Goal: Book appointment/travel/reservation

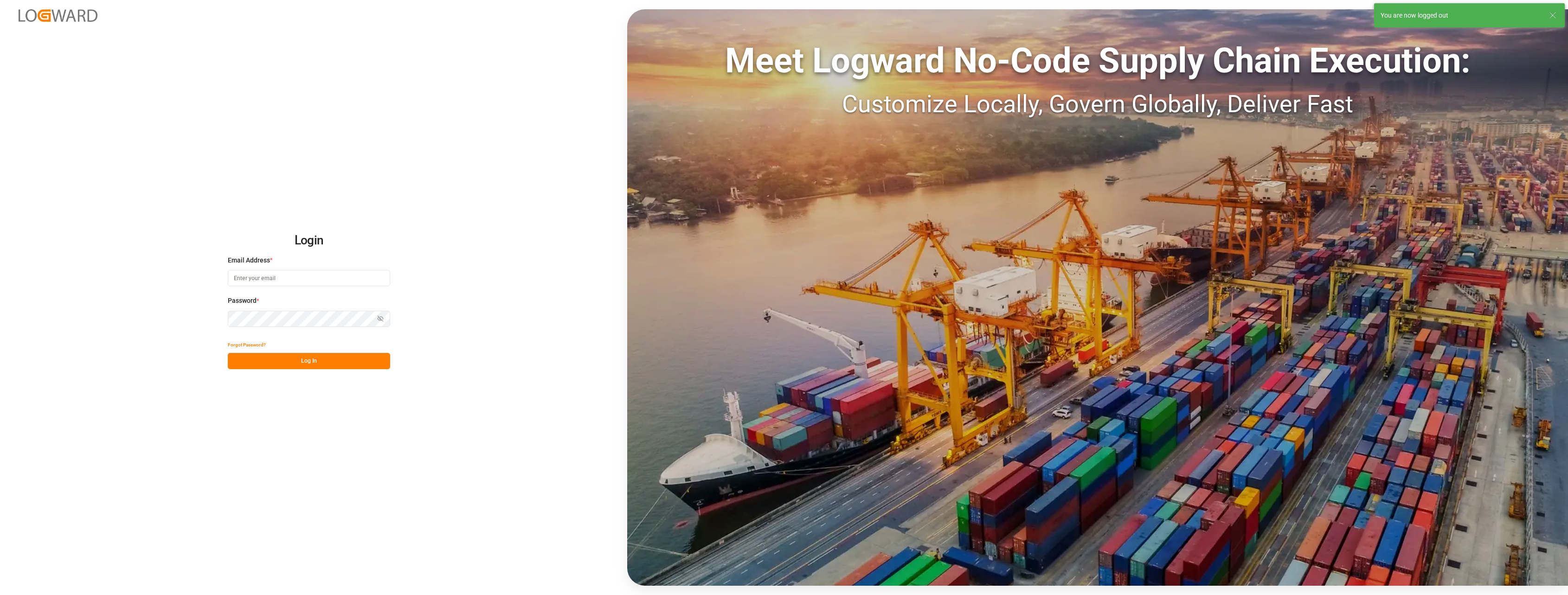
type input "[PERSON_NAME][EMAIL_ADDRESS][PERSON_NAME][DOMAIN_NAME]"
click at [290, 363] on button "Log In" at bounding box center [309, 361] width 163 height 16
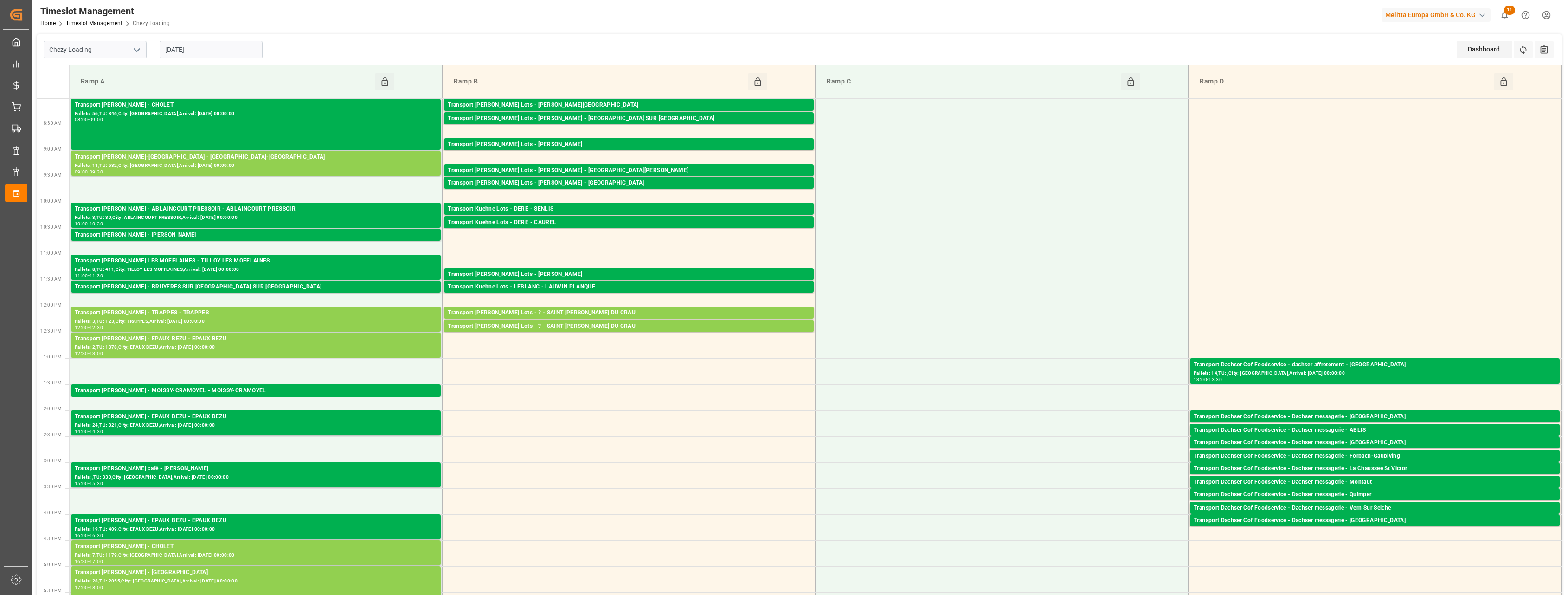
click at [215, 54] on input "[DATE]" at bounding box center [211, 49] width 103 height 18
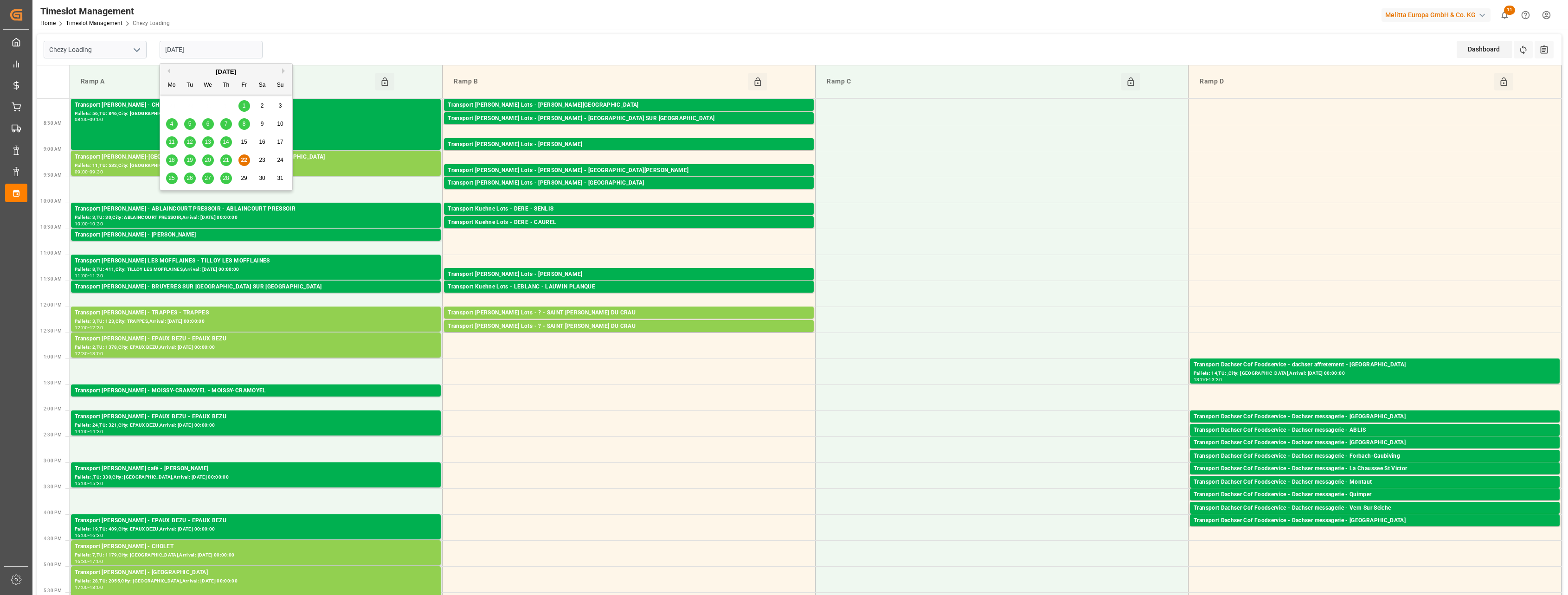
click at [172, 180] on span "25" at bounding box center [172, 178] width 6 height 7
type input "[DATE]"
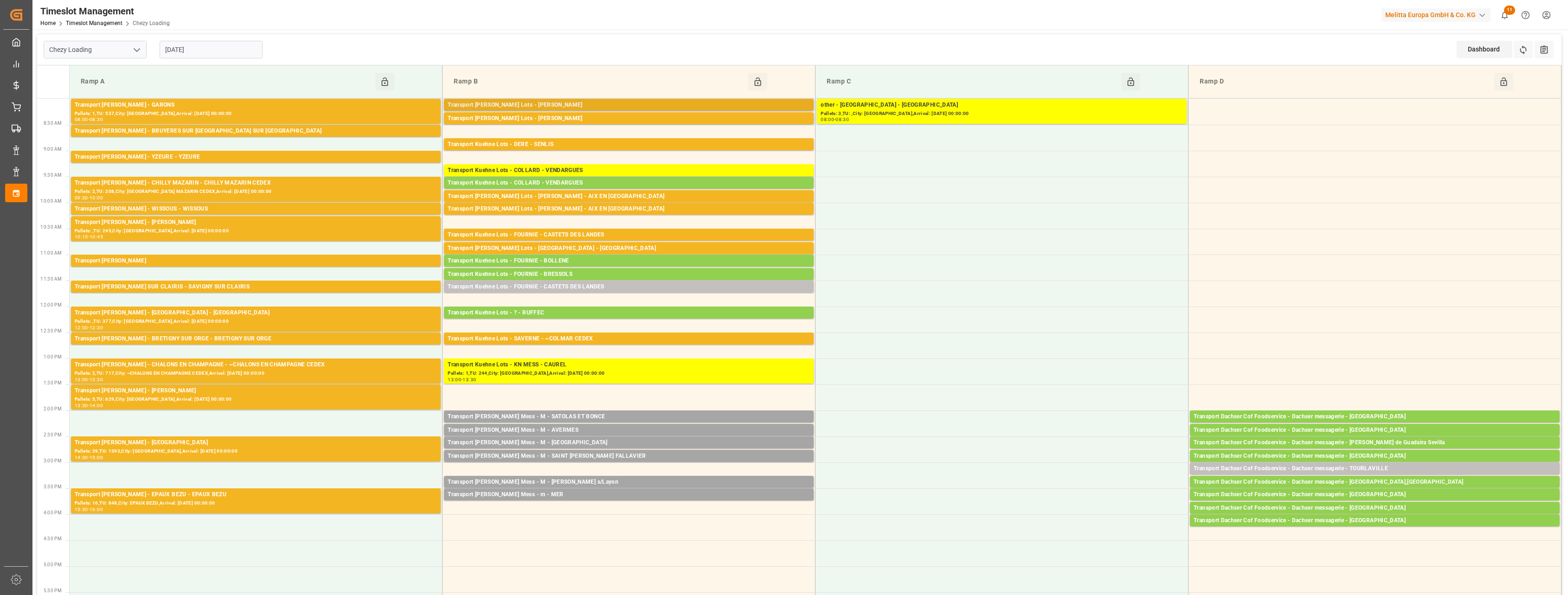
click at [676, 104] on div "Transport [PERSON_NAME] Lots - [PERSON_NAME]" at bounding box center [628, 105] width 362 height 9
click at [693, 118] on div "Transport [PERSON_NAME] Lots - [PERSON_NAME]" at bounding box center [628, 118] width 362 height 9
click at [680, 145] on div "Transport Kuehne Lots - DERE - SENLIS" at bounding box center [628, 144] width 362 height 9
click at [662, 195] on div "Transport [PERSON_NAME] Lots - [PERSON_NAME] - AIX EN [GEOGRAPHIC_DATA]" at bounding box center [628, 197] width 362 height 9
click at [659, 206] on div "Transport [PERSON_NAME] Lots - [PERSON_NAME] - AIX EN [GEOGRAPHIC_DATA]" at bounding box center [628, 209] width 362 height 9
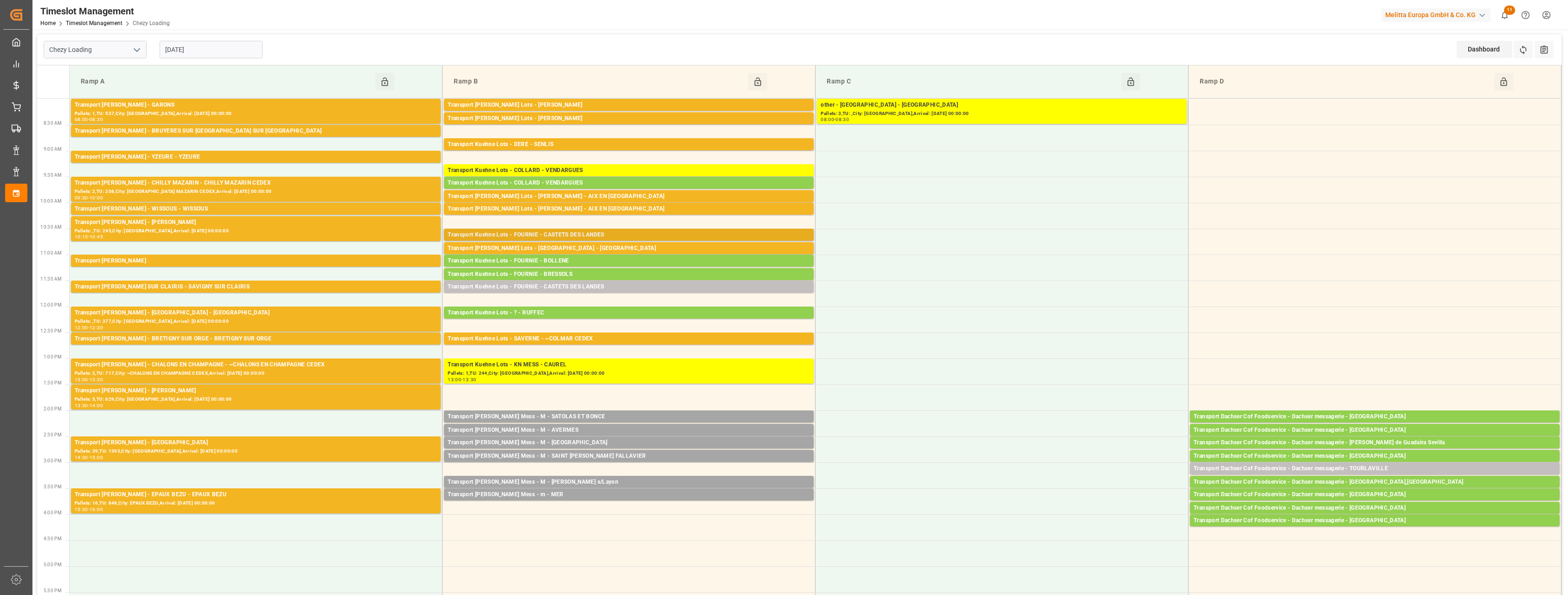
click at [660, 235] on div "Transport Kuehne Lots - FOURNIE - CASTETS DES LANDES" at bounding box center [628, 235] width 362 height 9
click at [660, 244] on div "Transport [PERSON_NAME] Lots - [GEOGRAPHIC_DATA] - [GEOGRAPHIC_DATA]" at bounding box center [628, 248] width 362 height 9
click at [656, 290] on div "Transport Kuehne Lots - FOURNIE - CASTETS DES LANDES" at bounding box center [628, 287] width 362 height 9
click at [653, 316] on div "Transport Kuehne Lots - ? - RUFFEC" at bounding box center [628, 313] width 362 height 9
click at [653, 338] on div "Transport Kuehne Lots - SAVERNE - ~COLMAR CEDEX" at bounding box center [628, 338] width 362 height 9
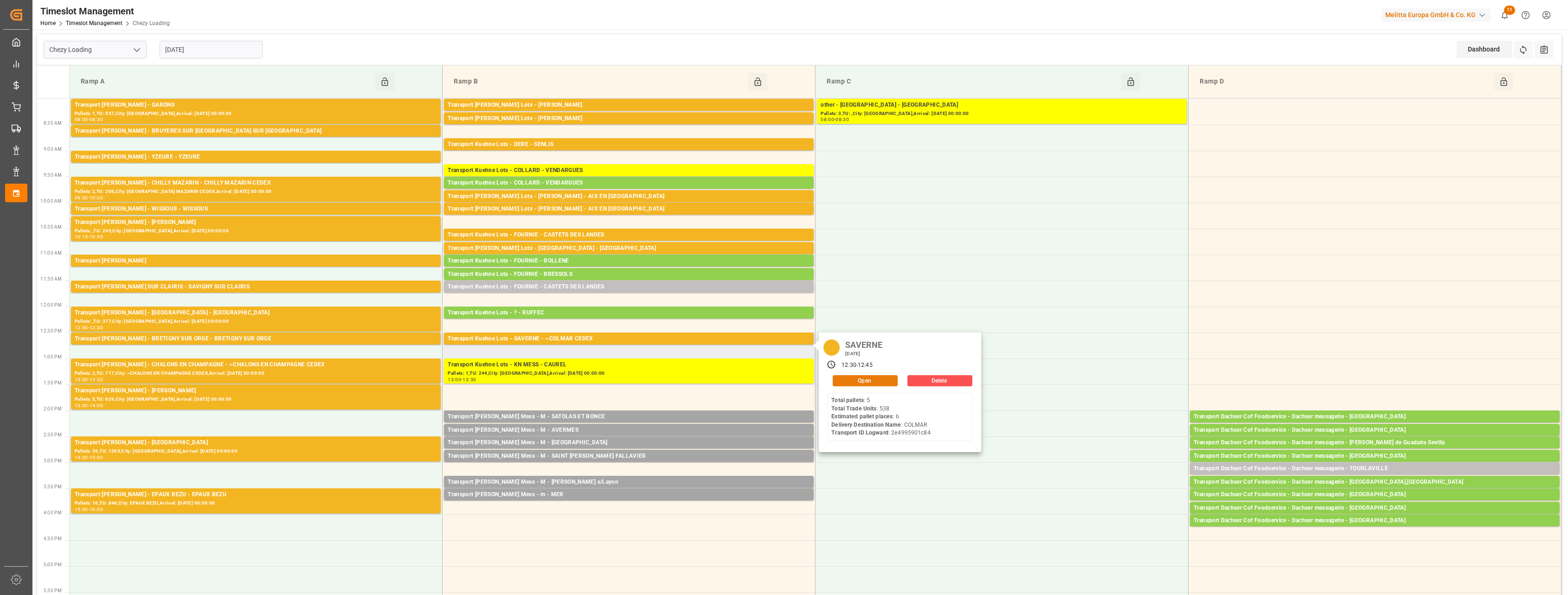
click at [861, 377] on button "Open" at bounding box center [865, 381] width 65 height 11
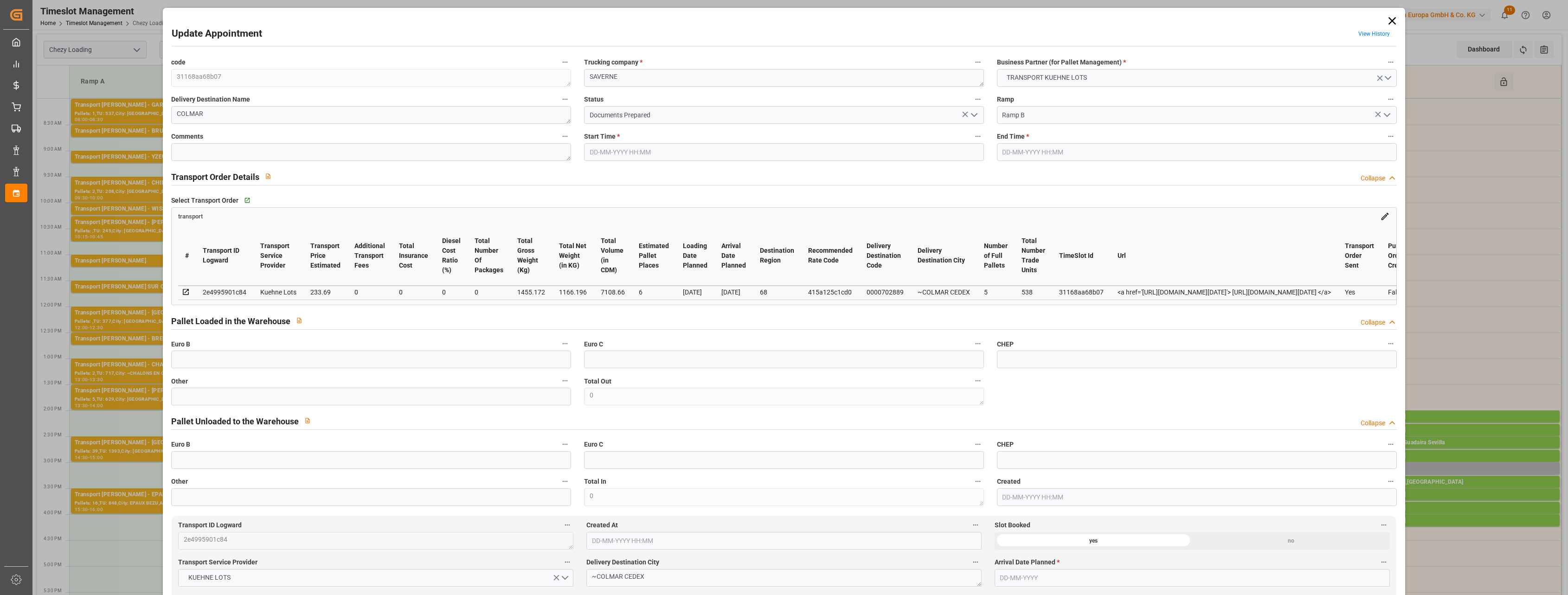
type input "[DATE] 12:30"
type input "[DATE] 12:45"
type input "[DATE] 13:25"
type input "[DATE] 12:00"
type input "[DATE]"
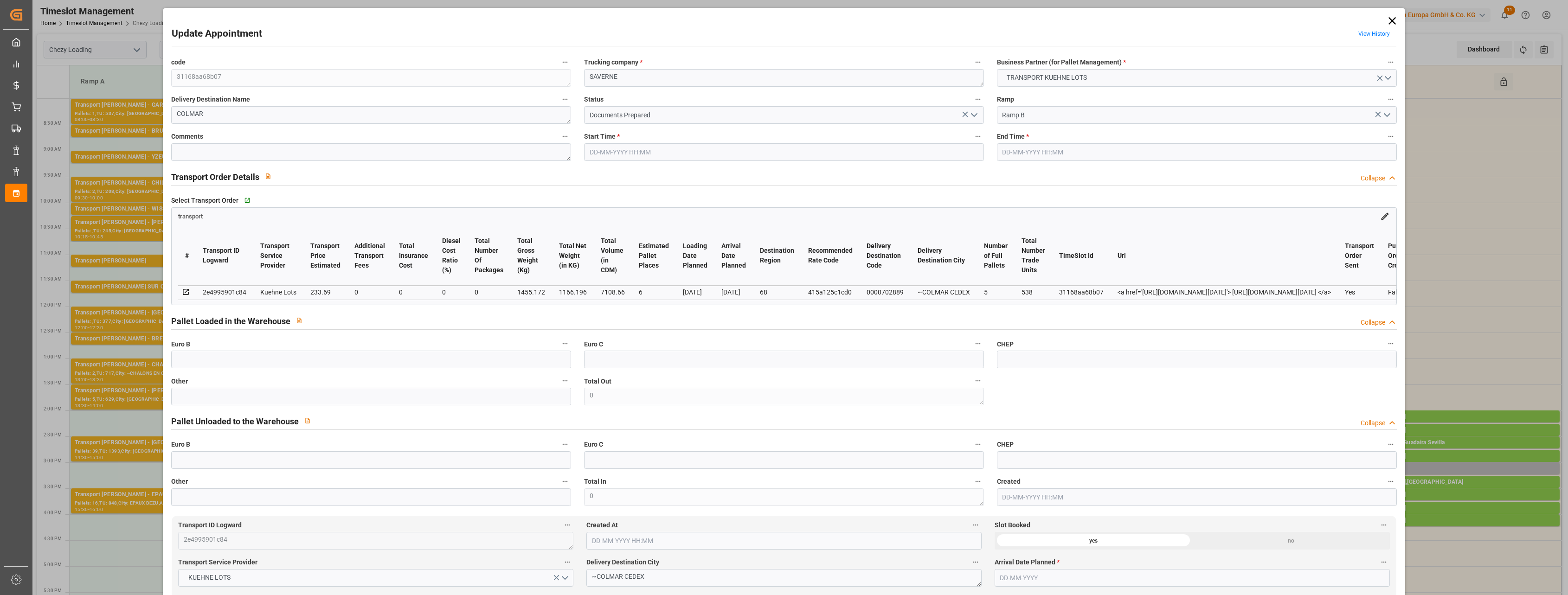
type input "[DATE]"
click at [135, 165] on div "Update Appointment View History code 31168aa68b07 Trucking company * SAVERNE Bu…" at bounding box center [784, 298] width 1568 height 595
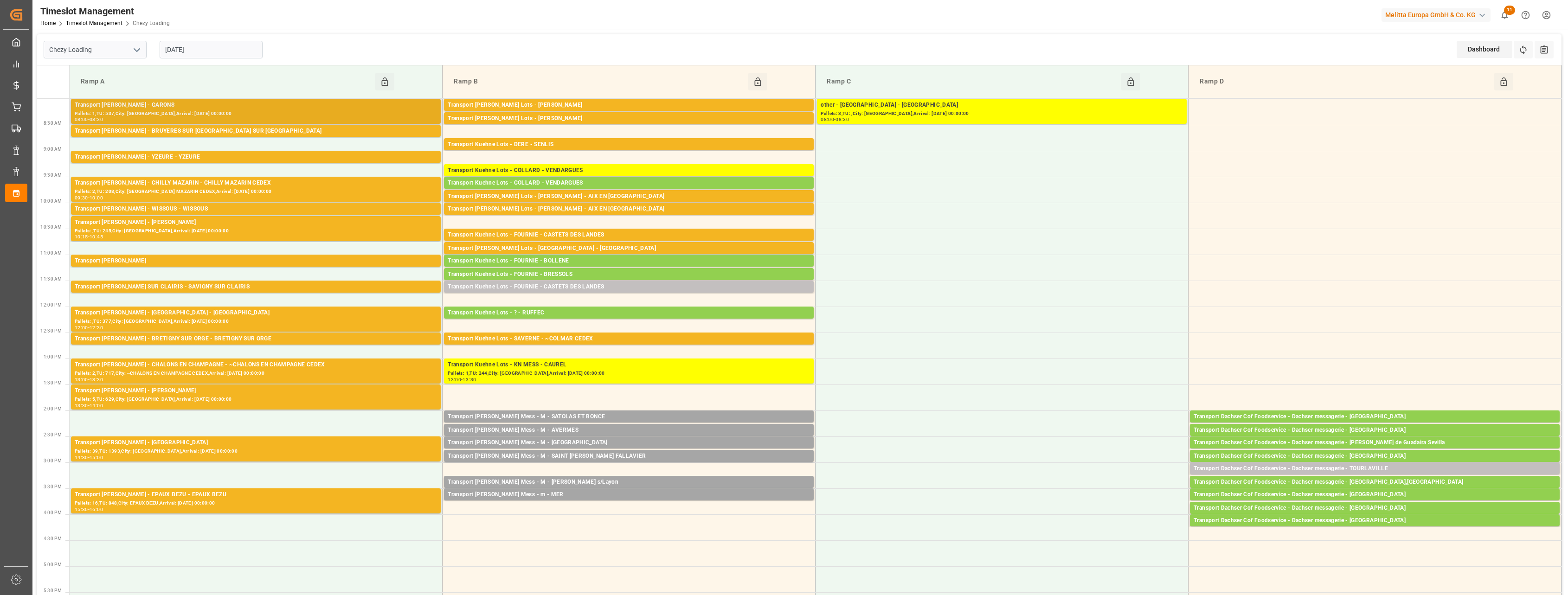
click at [270, 110] on div "Pallets: 1,TU: 537,City: [GEOGRAPHIC_DATA],Arrival: [DATE] 00:00:00" at bounding box center [256, 114] width 362 height 8
click at [274, 131] on div "Transport [PERSON_NAME] - BRUYERES SUR [GEOGRAPHIC_DATA] SUR [GEOGRAPHIC_DATA]" at bounding box center [256, 131] width 362 height 9
click at [270, 159] on div "Transport [PERSON_NAME] - YZEURE - YZEURE" at bounding box center [256, 157] width 362 height 9
click at [266, 188] on div "Pallets: 2,TU: 208,City: [GEOGRAPHIC_DATA] MAZARIN CEDEX,Arrival: [DATE] 00:00:…" at bounding box center [256, 192] width 362 height 8
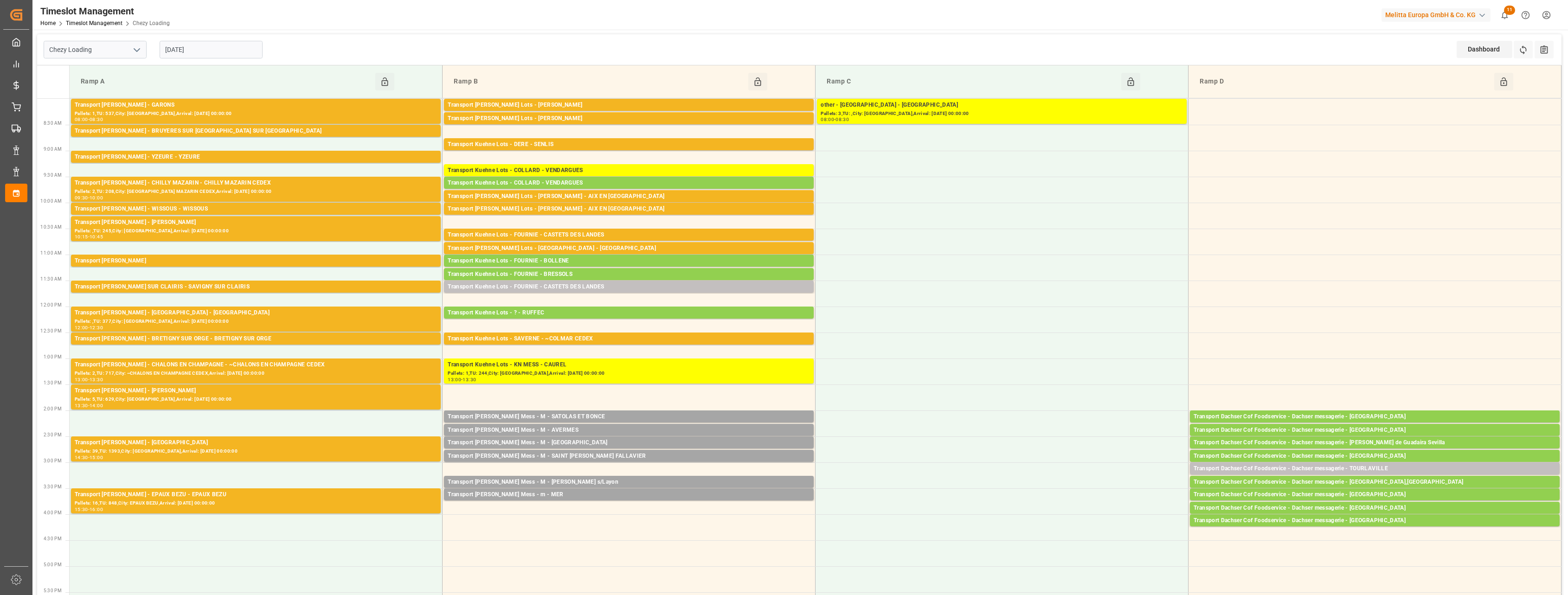
click at [264, 205] on div "Transport [PERSON_NAME] - WISSOUS - WISSOUS" at bounding box center [256, 209] width 362 height 9
click at [266, 225] on div "Transport [PERSON_NAME] - [PERSON_NAME]" at bounding box center [256, 222] width 362 height 9
click at [287, 266] on div "Pallets: ,TU: 127,City: [GEOGRAPHIC_DATA],Arrival: [DATE] 00:00:00" at bounding box center [256, 270] width 362 height 8
click at [293, 287] on div "Transport [PERSON_NAME] SUR CLAIRIS - SAVIGNY SUR CLAIRIS" at bounding box center [256, 287] width 362 height 9
click at [295, 307] on div "Transport [PERSON_NAME] - [GEOGRAPHIC_DATA] - AMIENS Pallets: ,TU: 377,City: [G…" at bounding box center [256, 319] width 369 height 25
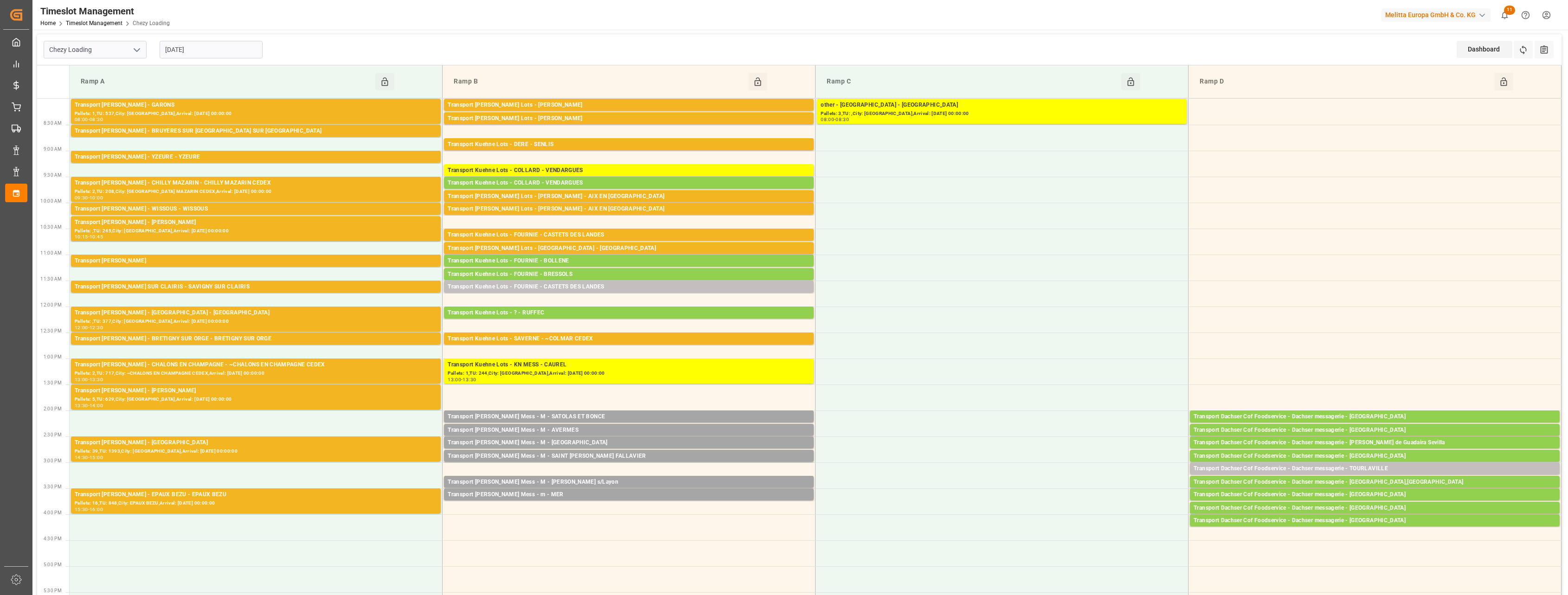
click at [299, 338] on div "Transport [PERSON_NAME] - BRETIGNY SUR ORGE - BRETIGNY SUR ORGE" at bounding box center [256, 338] width 362 height 9
click at [288, 366] on div "Transport [PERSON_NAME] - CHALONS EN CHAMPAGNE - ~CHALONS EN CHAMPAGNE CEDEX" at bounding box center [256, 364] width 362 height 9
click at [290, 388] on div "Transport [PERSON_NAME] - [PERSON_NAME]" at bounding box center [256, 391] width 362 height 9
click at [306, 442] on div "Transport [PERSON_NAME] - [GEOGRAPHIC_DATA]" at bounding box center [256, 442] width 362 height 9
click at [315, 499] on div "Pallets: 16,TU: 848,City: EPAUX BEZU,Arrival: [DATE] 00:00:00" at bounding box center [256, 503] width 362 height 8
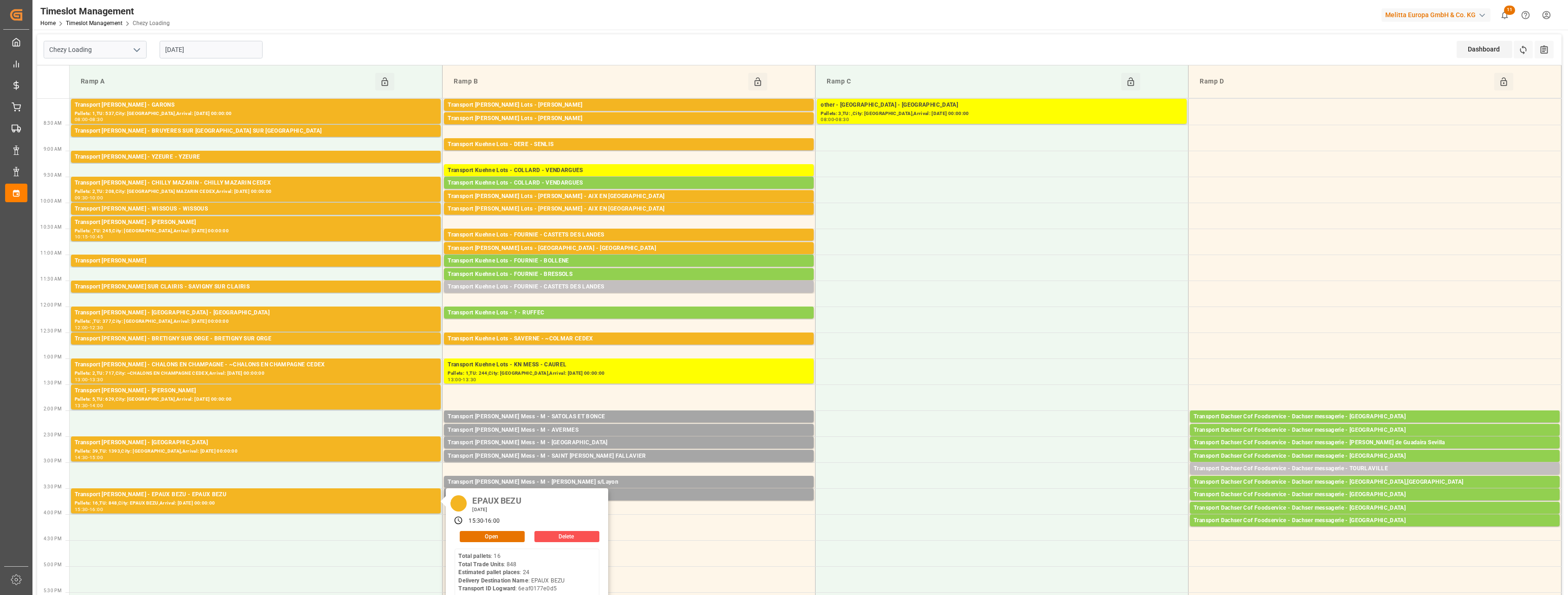
click at [141, 51] on icon "open menu" at bounding box center [137, 50] width 11 height 11
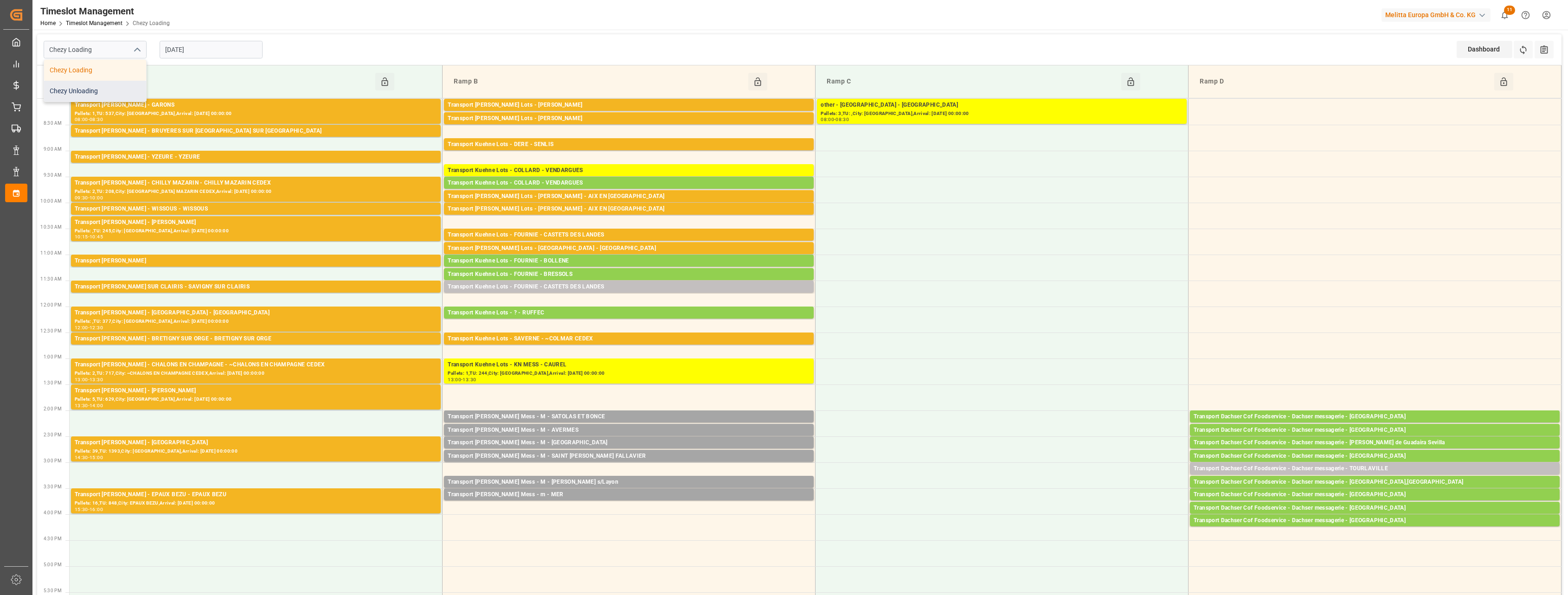
click at [116, 94] on div "Chezy Unloading" at bounding box center [95, 91] width 102 height 21
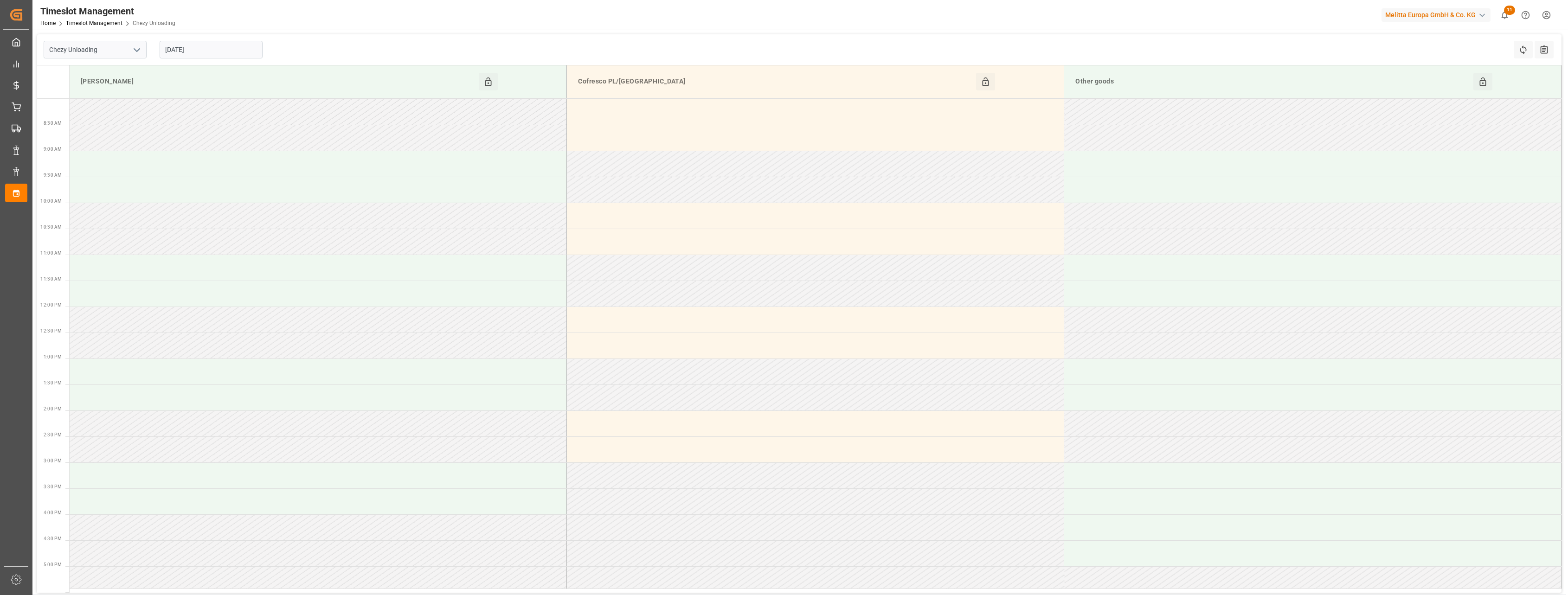
click at [139, 51] on icon "open menu" at bounding box center [137, 50] width 11 height 11
click at [127, 68] on div "Chezy Loading" at bounding box center [95, 70] width 102 height 21
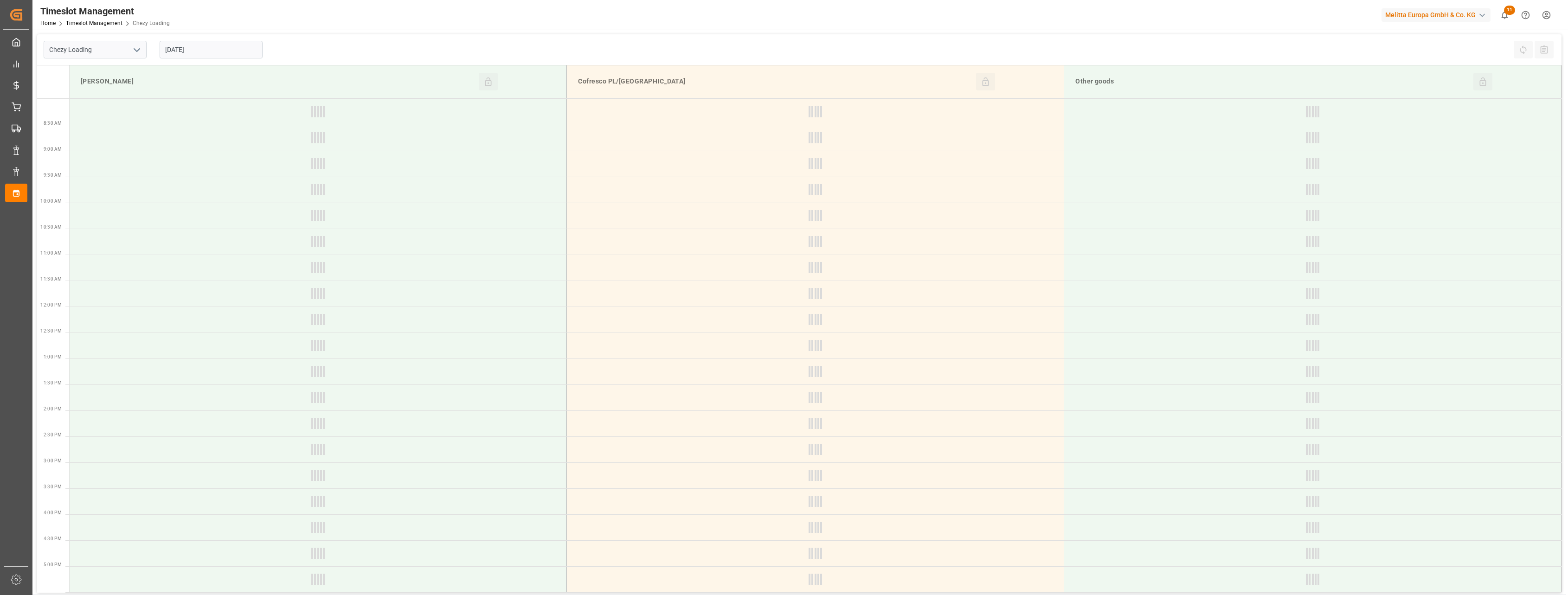
click at [138, 50] on polyline "open menu" at bounding box center [136, 50] width 5 height 3
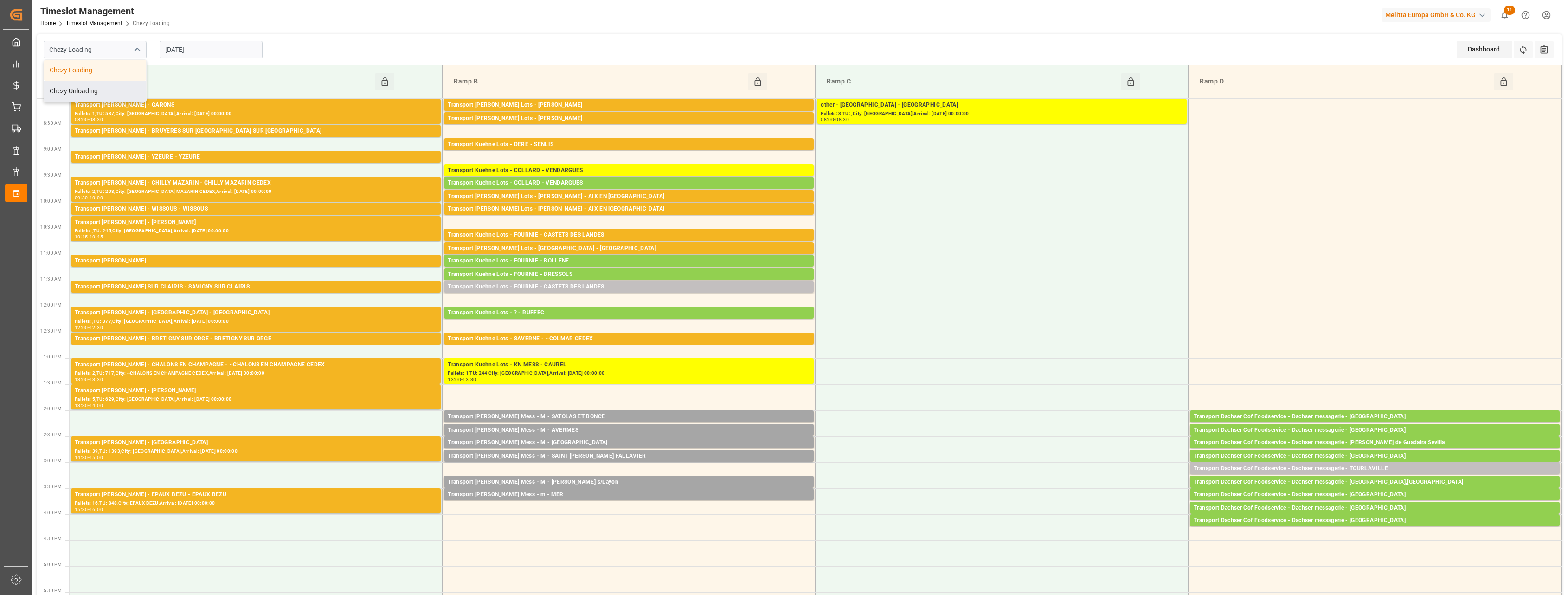
click at [125, 83] on div "Chezy Unloading" at bounding box center [95, 91] width 102 height 21
type input "Chezy Unloading"
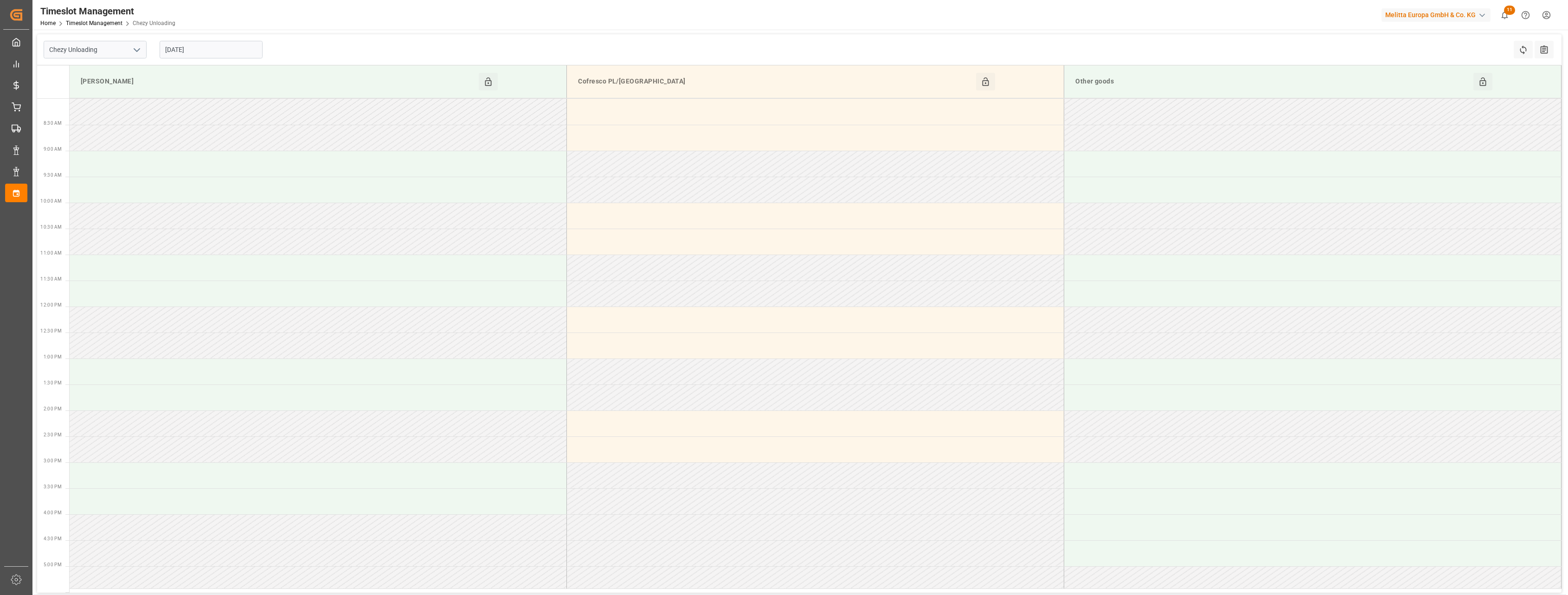
click at [231, 46] on input "[DATE]" at bounding box center [211, 49] width 103 height 18
click at [186, 175] on div "26" at bounding box center [190, 178] width 12 height 11
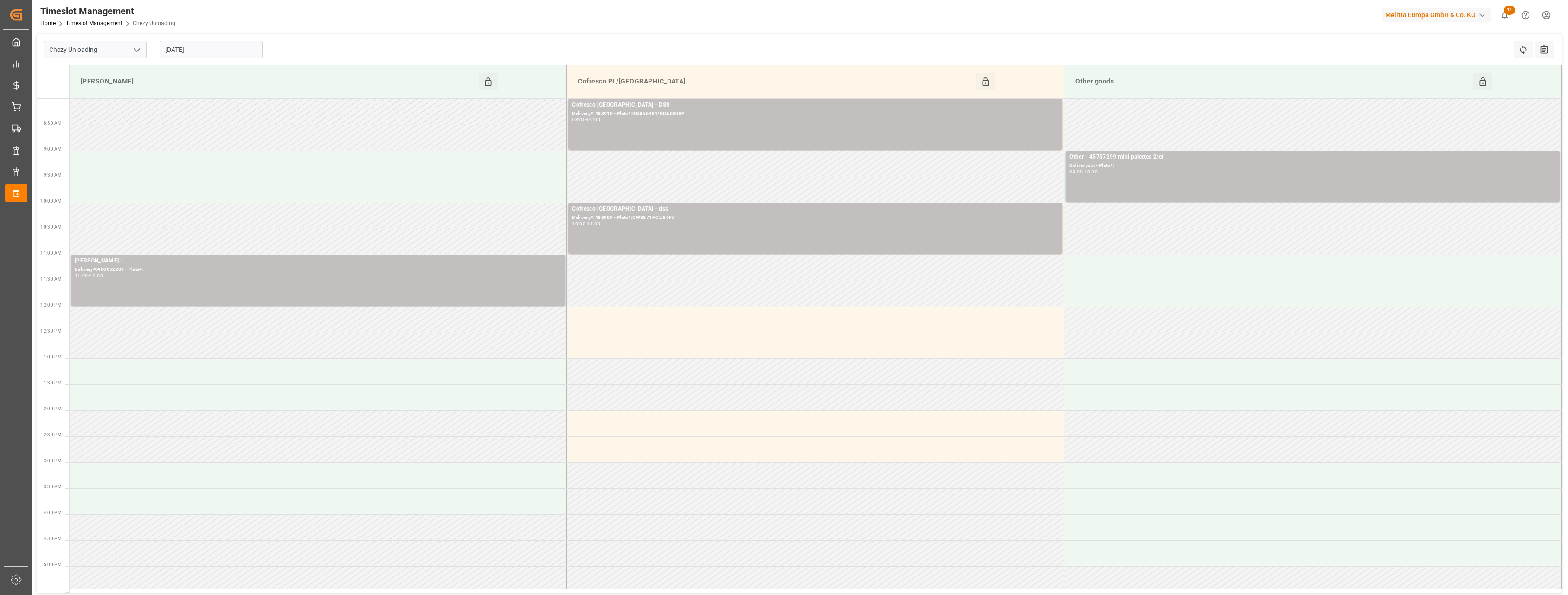
click at [228, 47] on input "[DATE]" at bounding box center [211, 49] width 103 height 18
click at [170, 179] on span "25" at bounding box center [172, 178] width 6 height 7
type input "[DATE]"
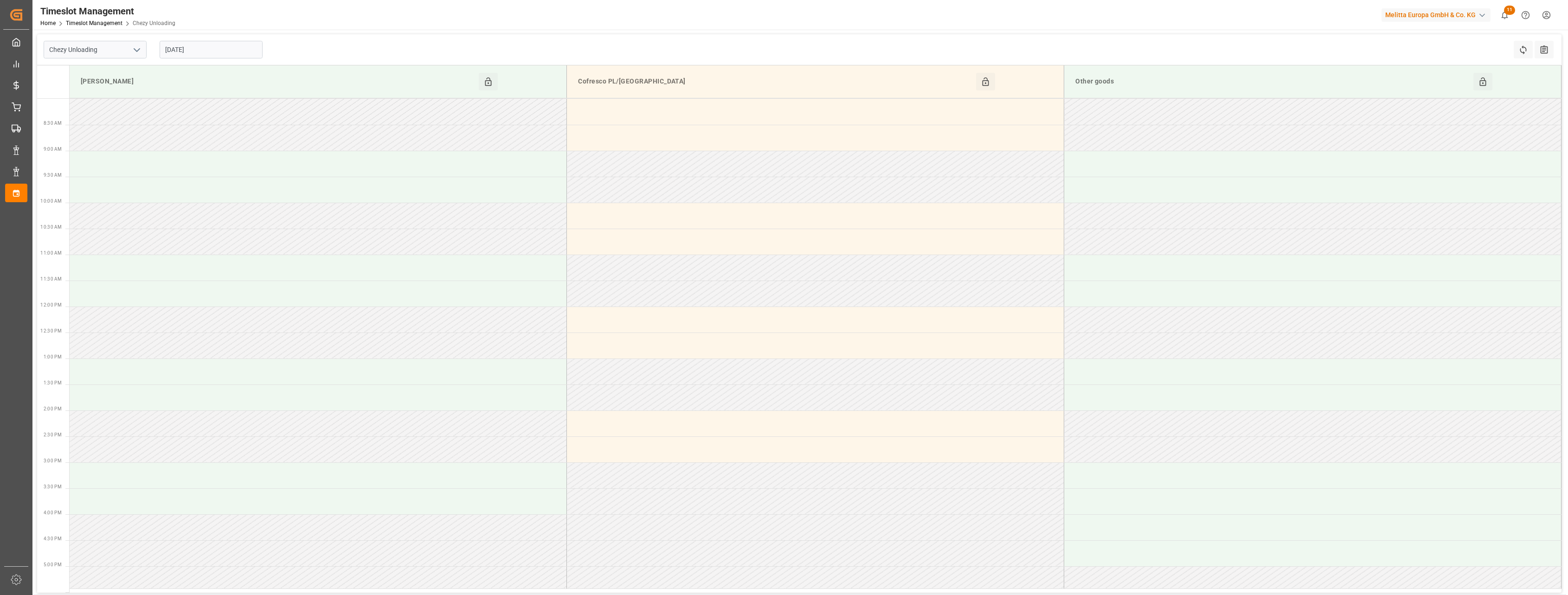
click at [136, 47] on icon "open menu" at bounding box center [137, 50] width 11 height 11
click at [122, 68] on div "Chezy Loading" at bounding box center [95, 70] width 102 height 21
type input "Chezy Loading"
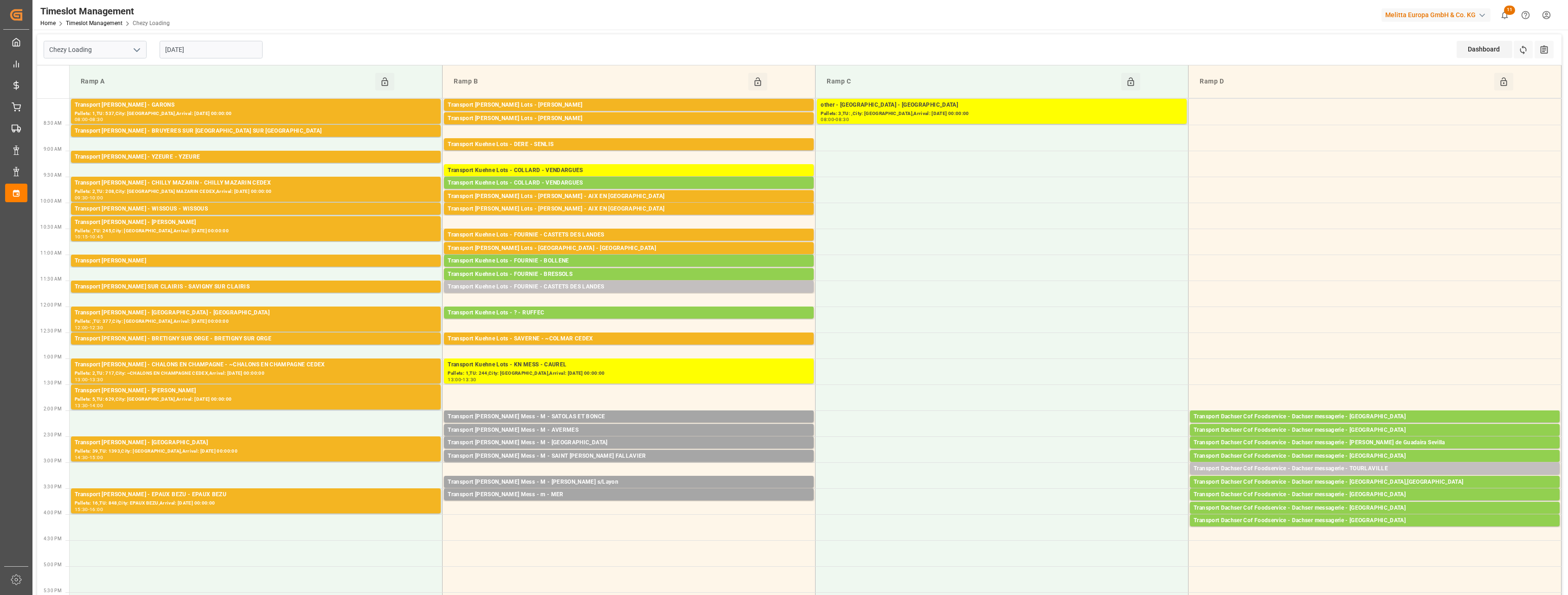
click at [197, 47] on input "[DATE]" at bounding box center [211, 49] width 103 height 18
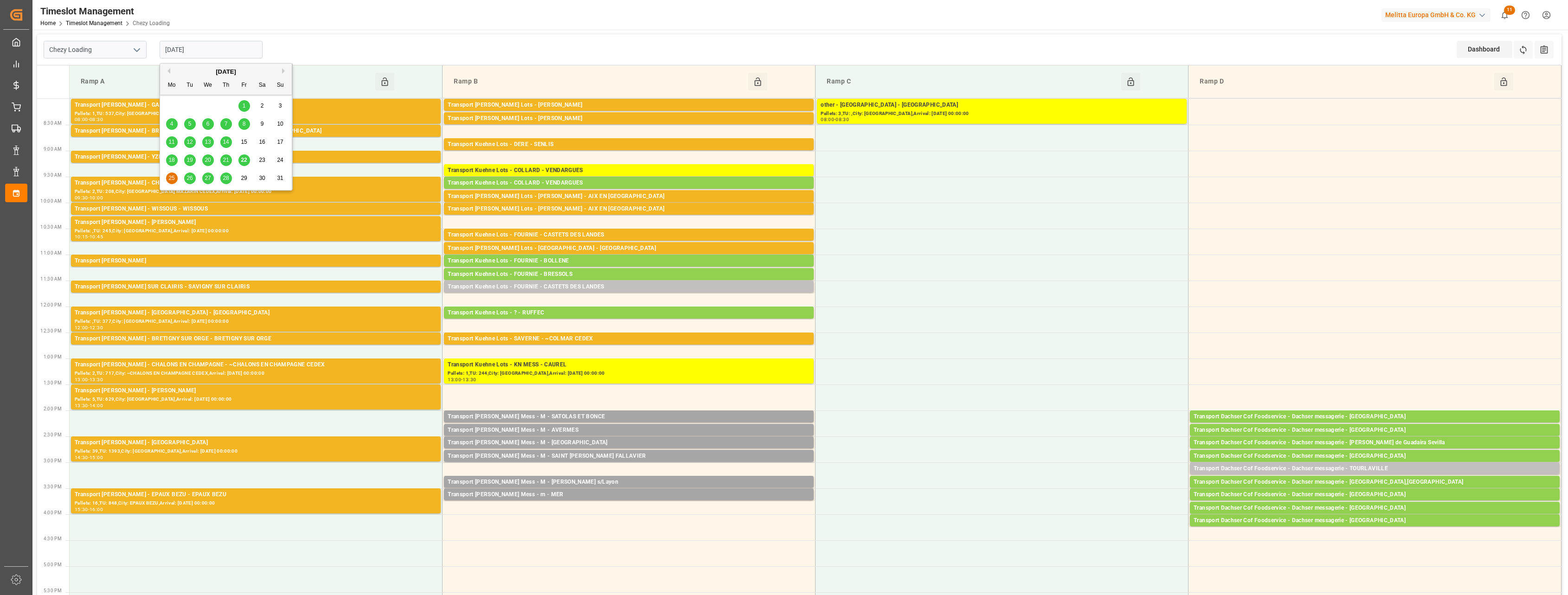
click at [188, 176] on span "26" at bounding box center [189, 178] width 6 height 7
type input "[DATE]"
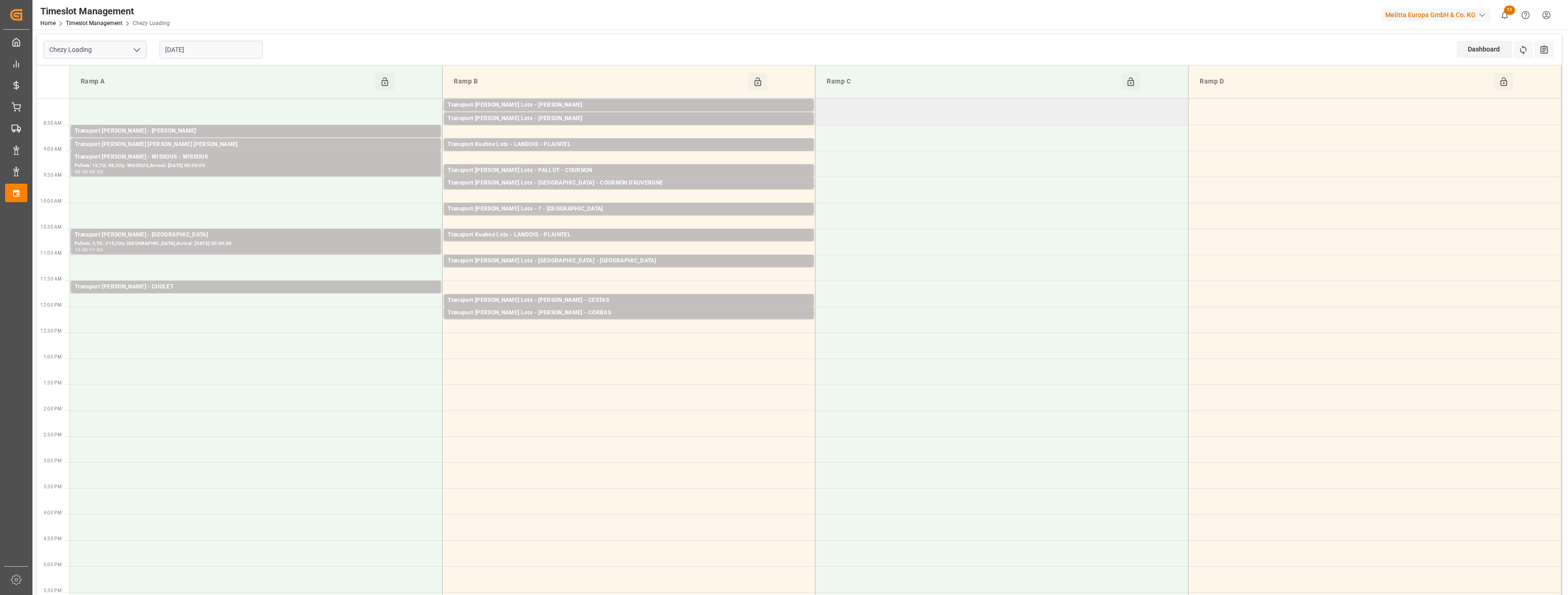
click at [894, 111] on td at bounding box center [1002, 111] width 373 height 26
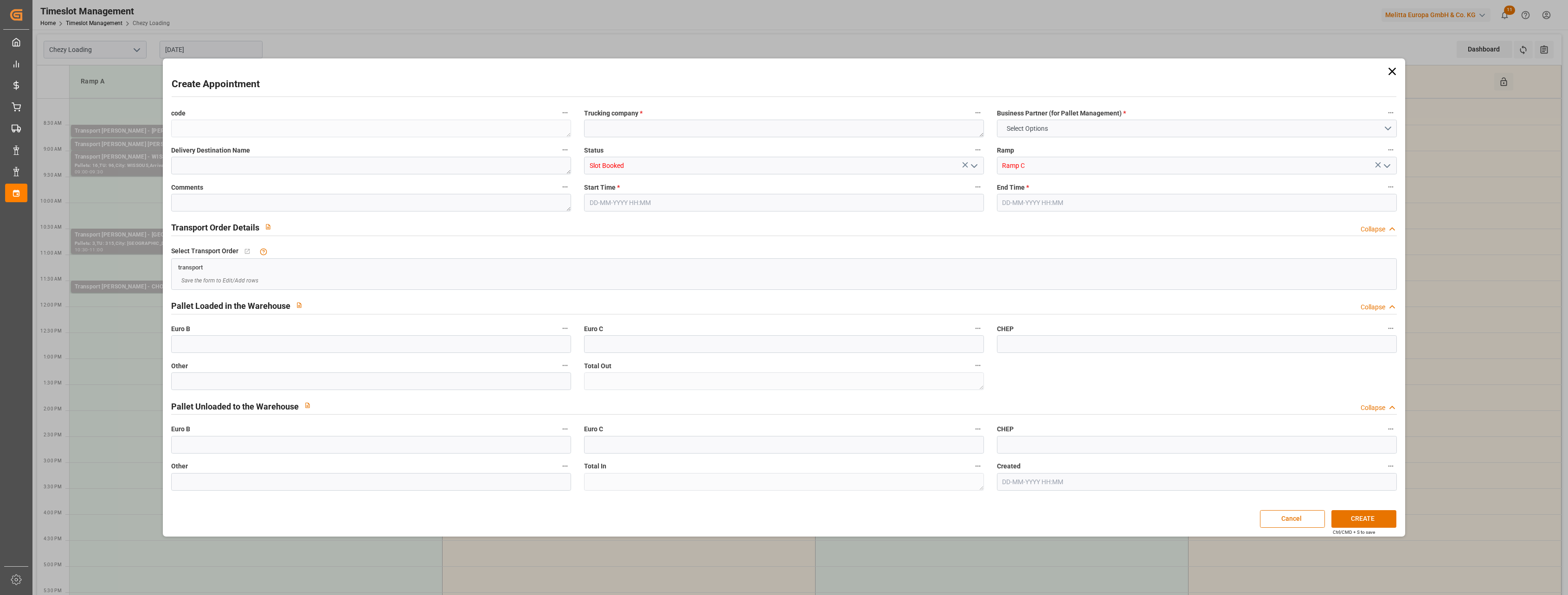
type input "0"
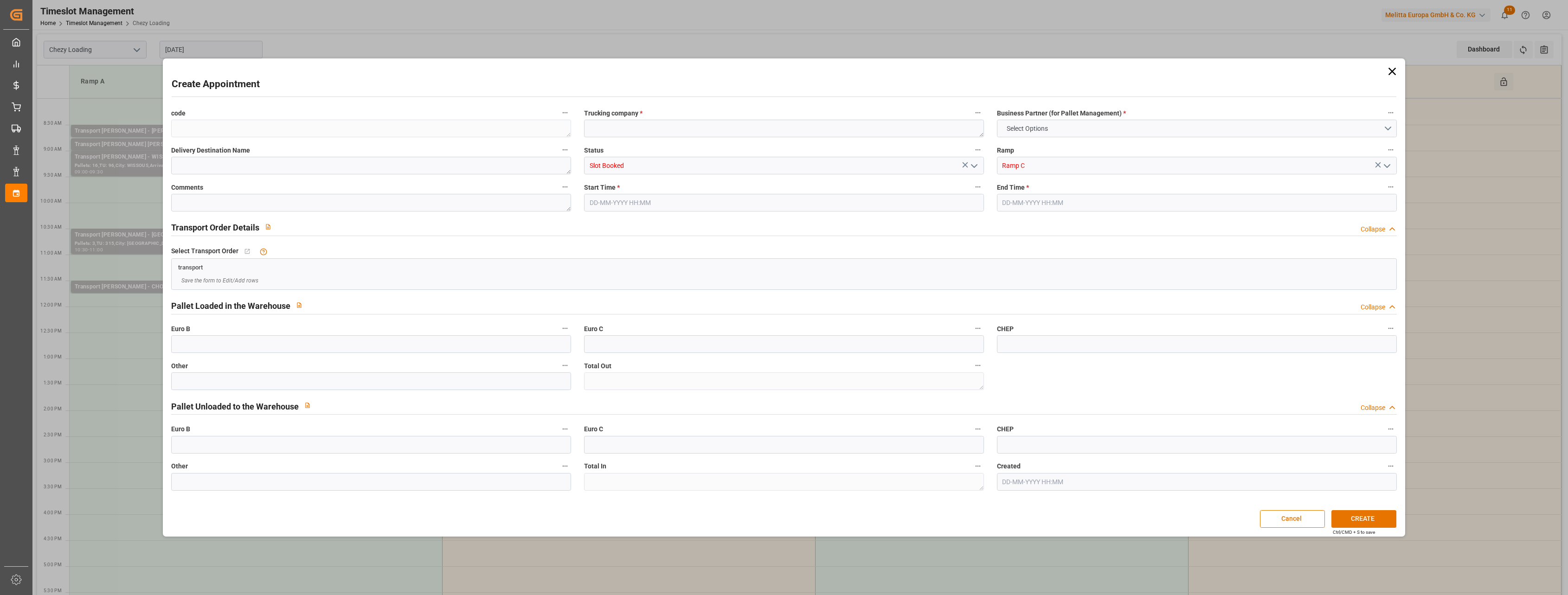
type input "0"
type input "[DATE] 08:00"
type input "[DATE] 08:30"
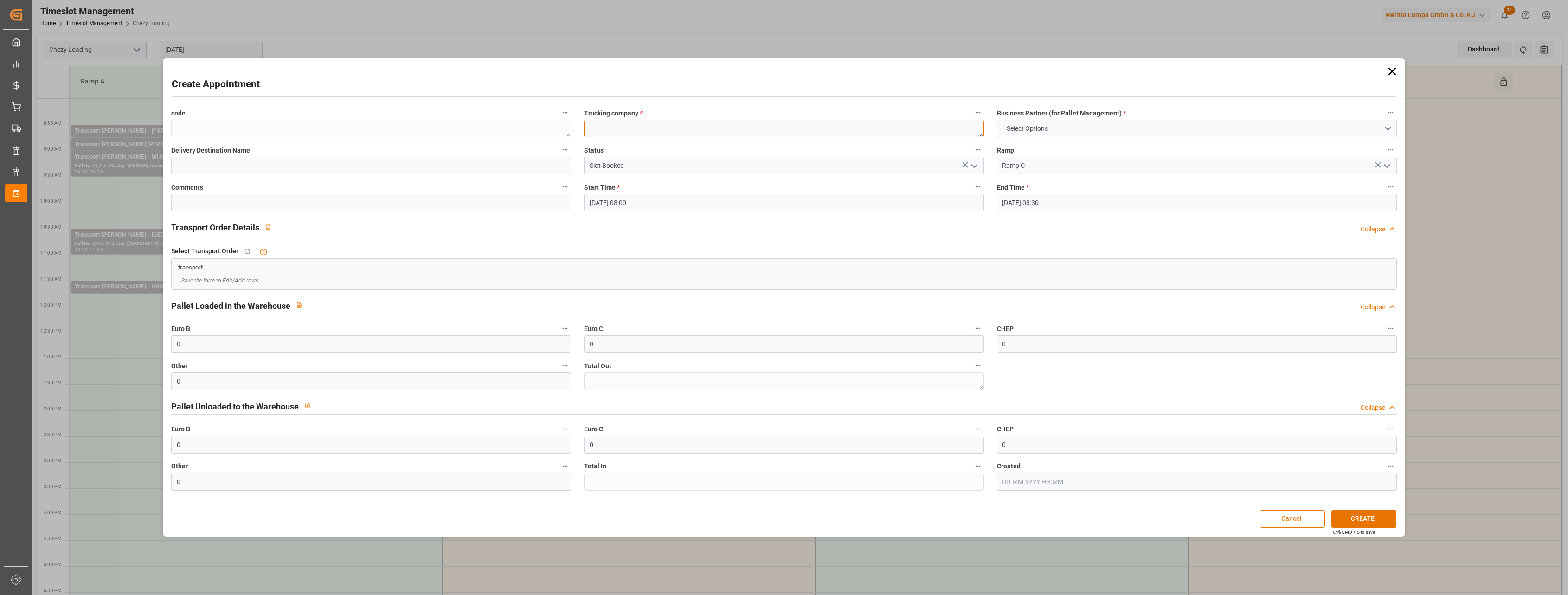
click at [603, 124] on textarea at bounding box center [784, 128] width 400 height 18
type textarea "AB textel pour Delavenne peronne"
click at [1022, 122] on button "Select Options" at bounding box center [1197, 128] width 400 height 18
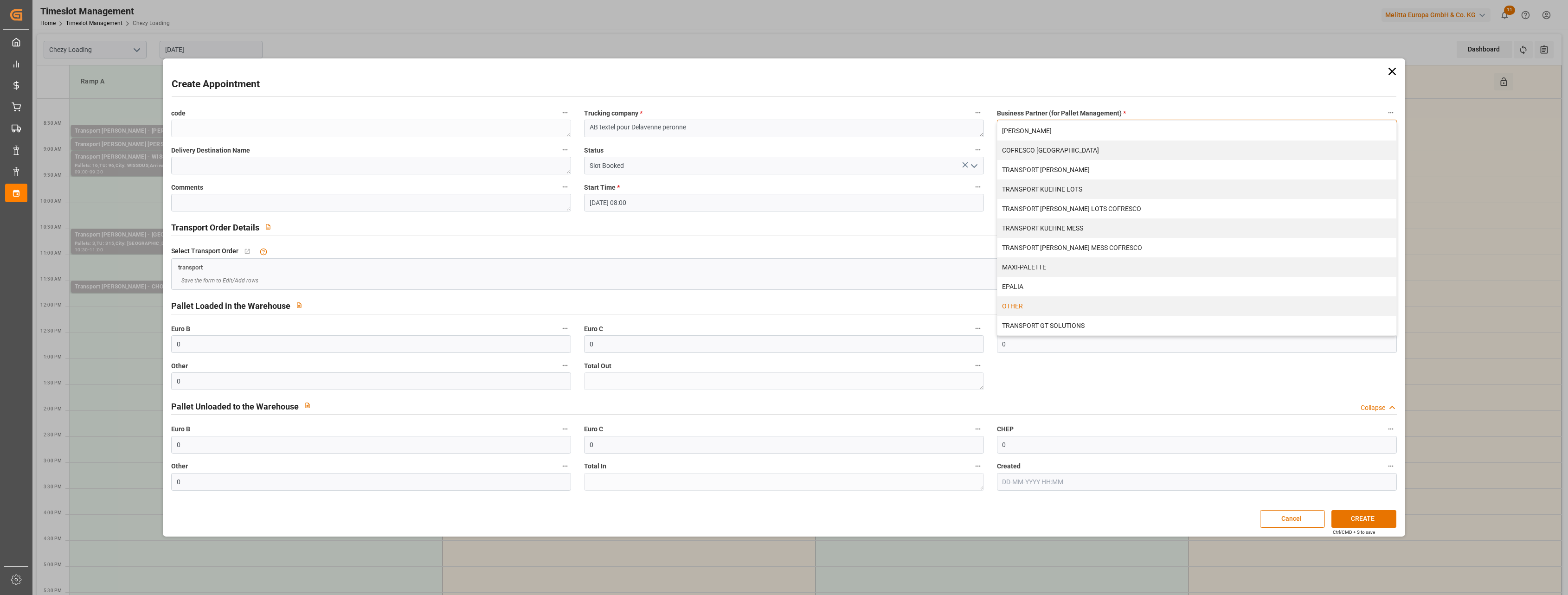
click at [1021, 311] on div "OTHER" at bounding box center [1197, 306] width 399 height 19
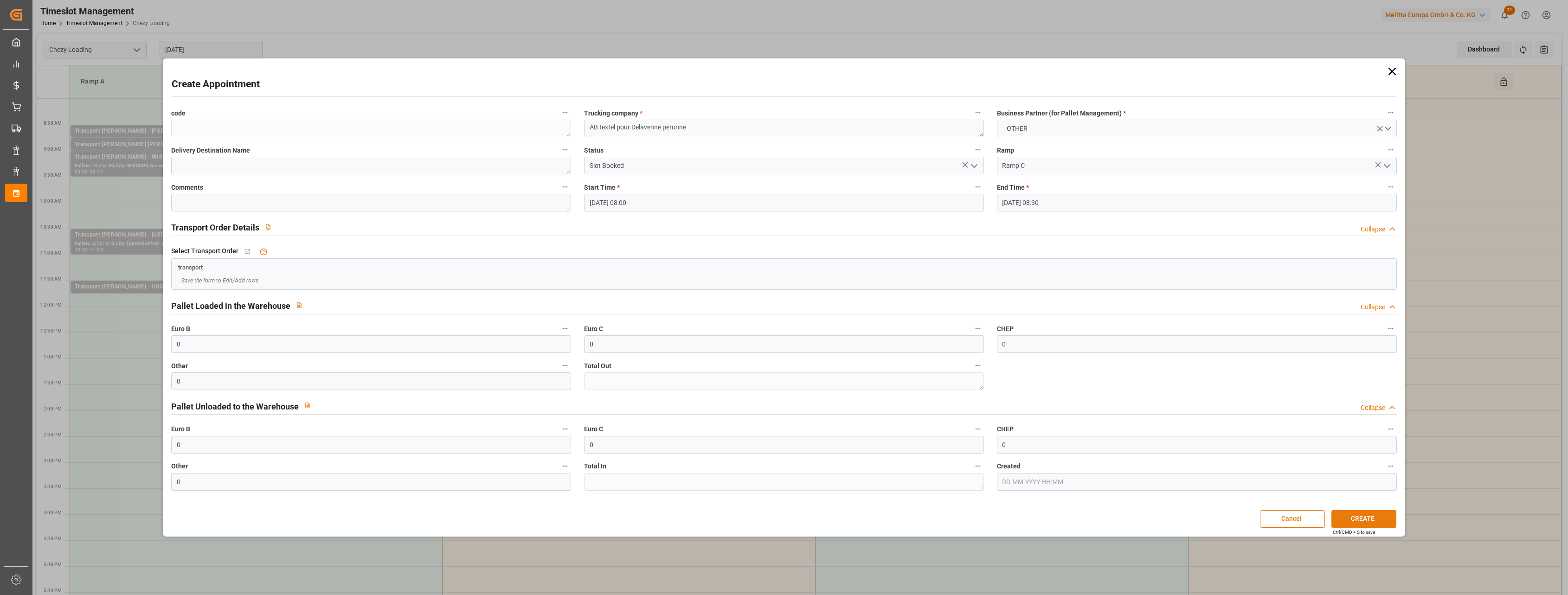
click at [1353, 520] on button "CREATE" at bounding box center [1363, 518] width 65 height 18
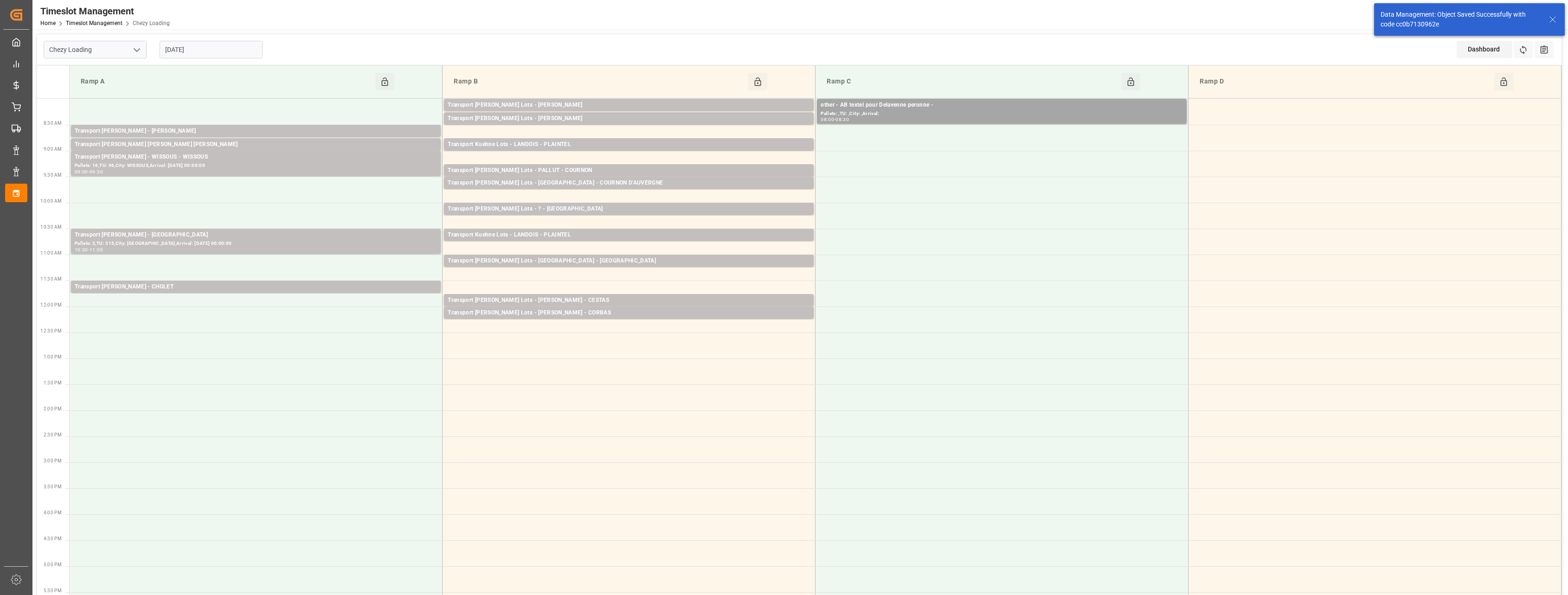
click at [202, 51] on input "[DATE]" at bounding box center [211, 49] width 103 height 18
click at [171, 180] on span "25" at bounding box center [172, 178] width 6 height 7
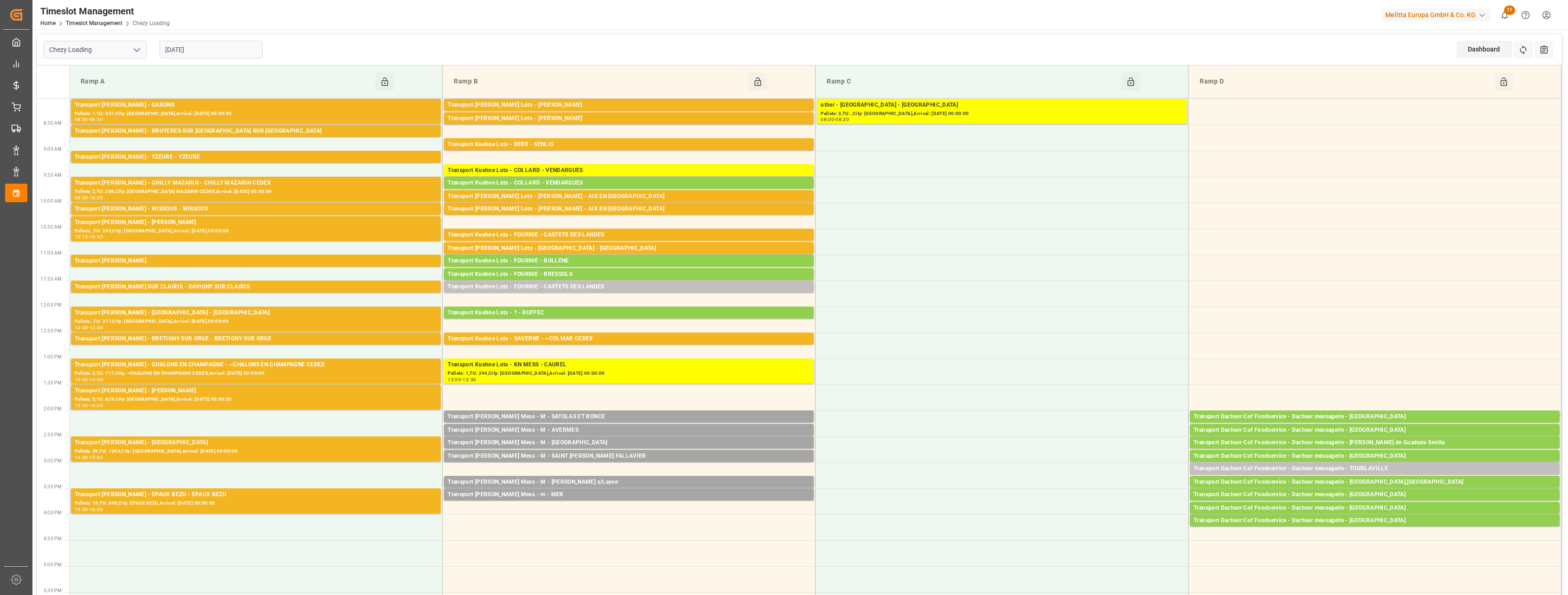
click at [228, 54] on input "[DATE]" at bounding box center [211, 49] width 103 height 18
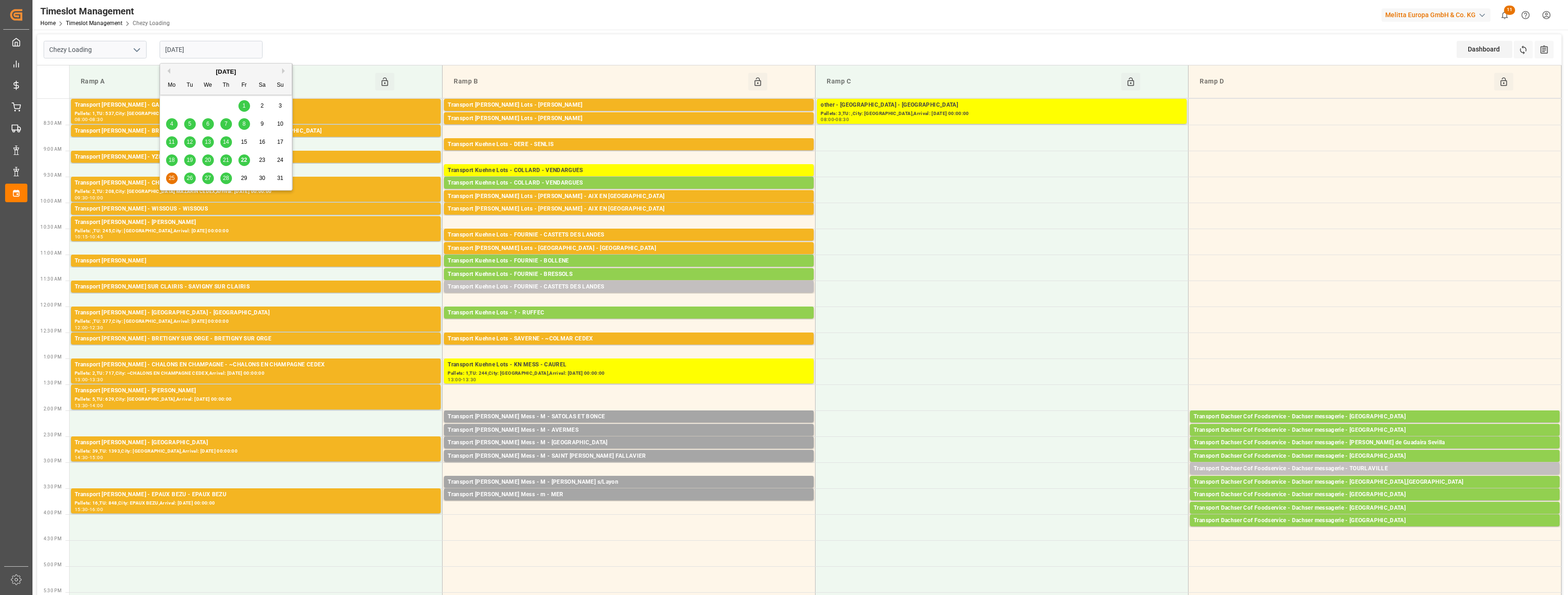
click at [190, 178] on span "26" at bounding box center [189, 178] width 6 height 7
type input "[DATE]"
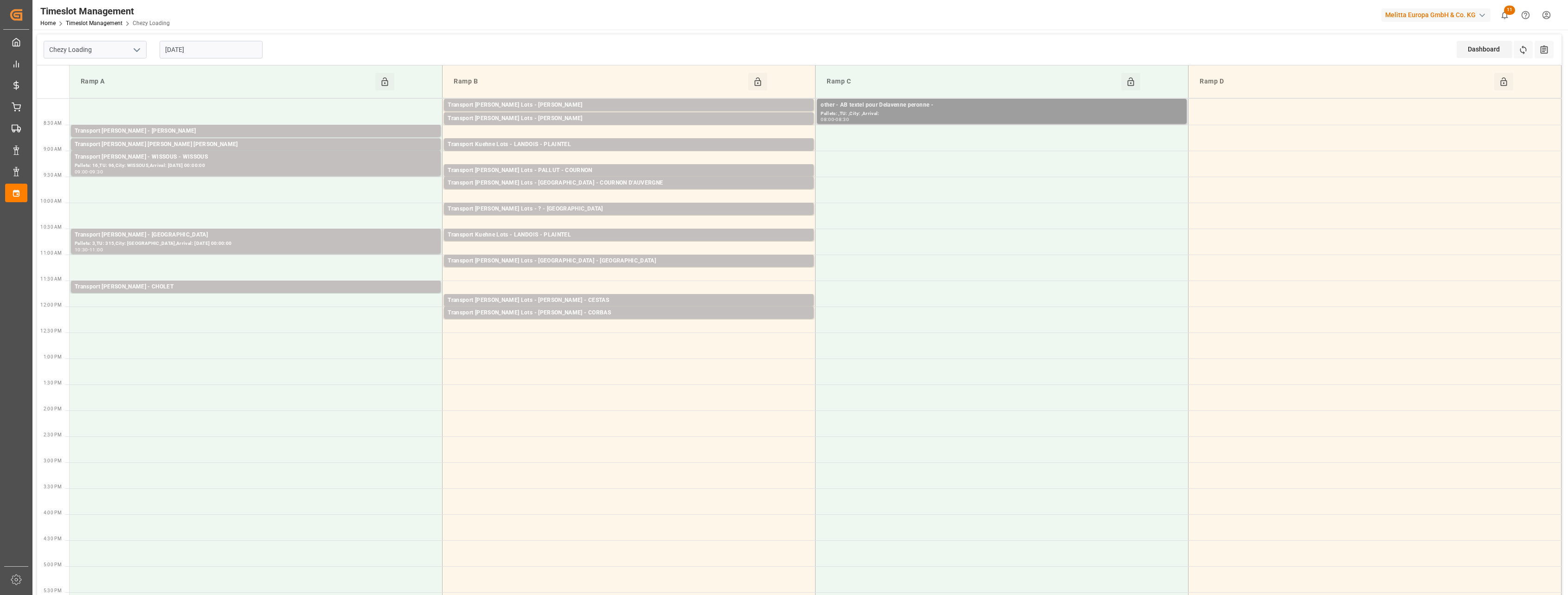
click at [1013, 113] on div "Pallets: ,TU: ,City: ,Arrival:" at bounding box center [1001, 114] width 362 height 8
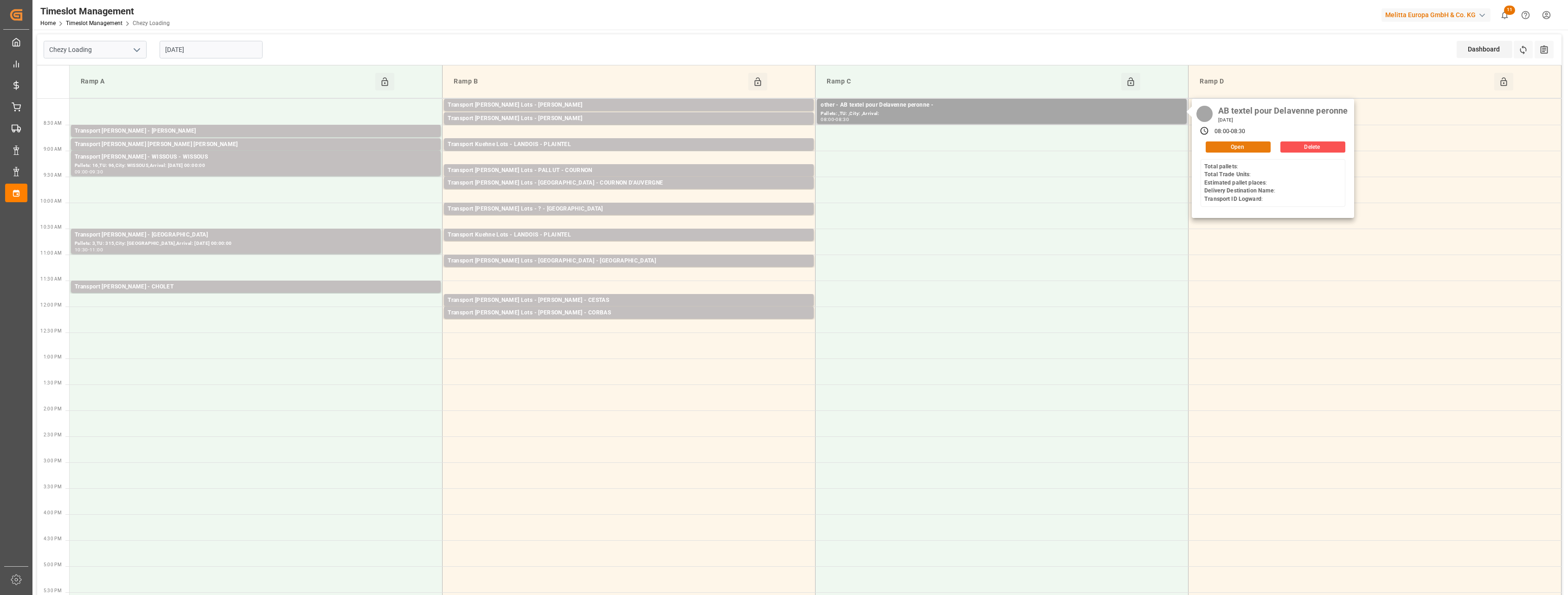
click at [1237, 144] on button "Open" at bounding box center [1238, 147] width 65 height 11
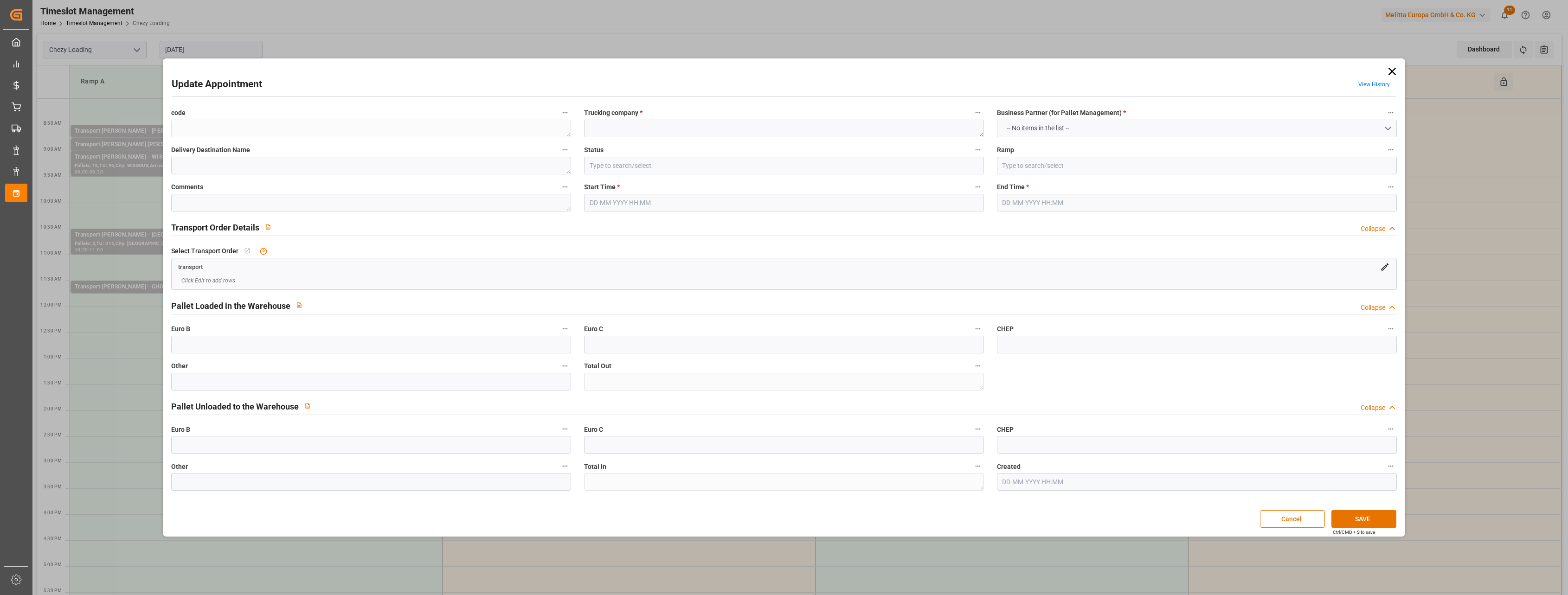
type textarea "cc0b7130962e"
type textarea "AB textel pour Delavenne peronne"
type input "Slot Booked"
type input "Ramp C"
type textarea "0"
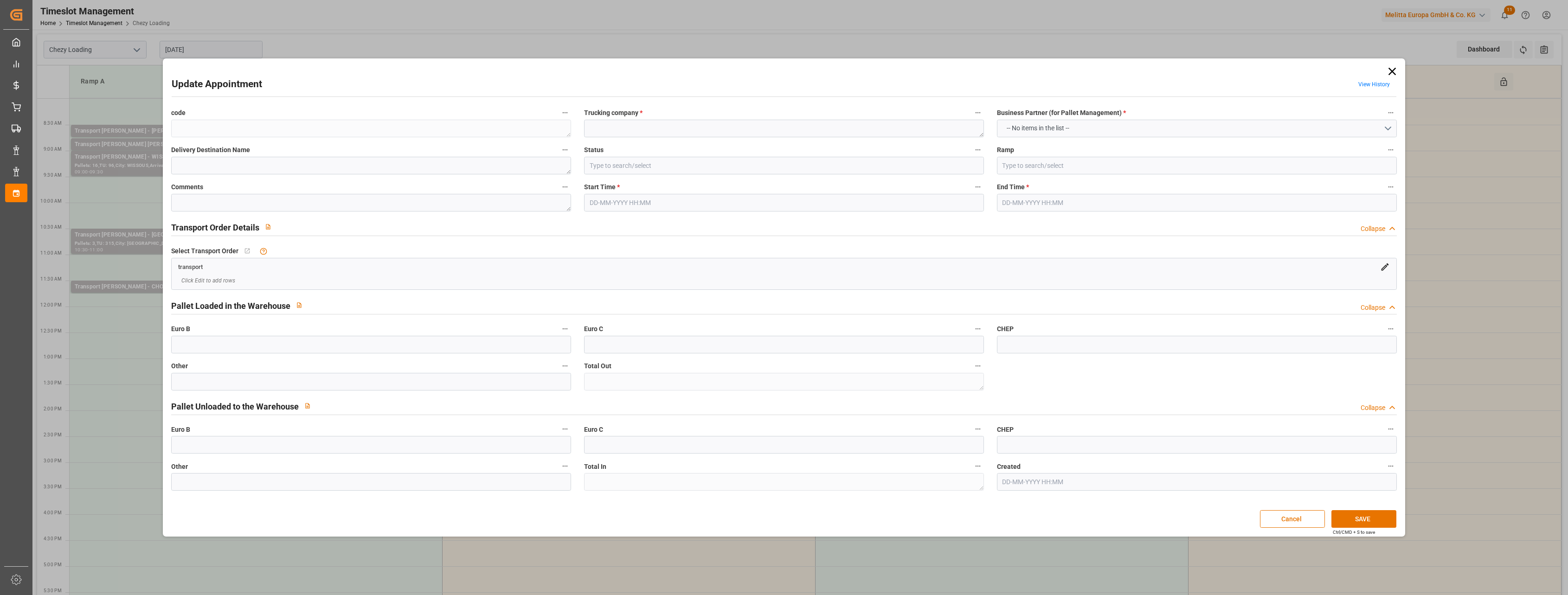
type textarea "0"
type input "0"
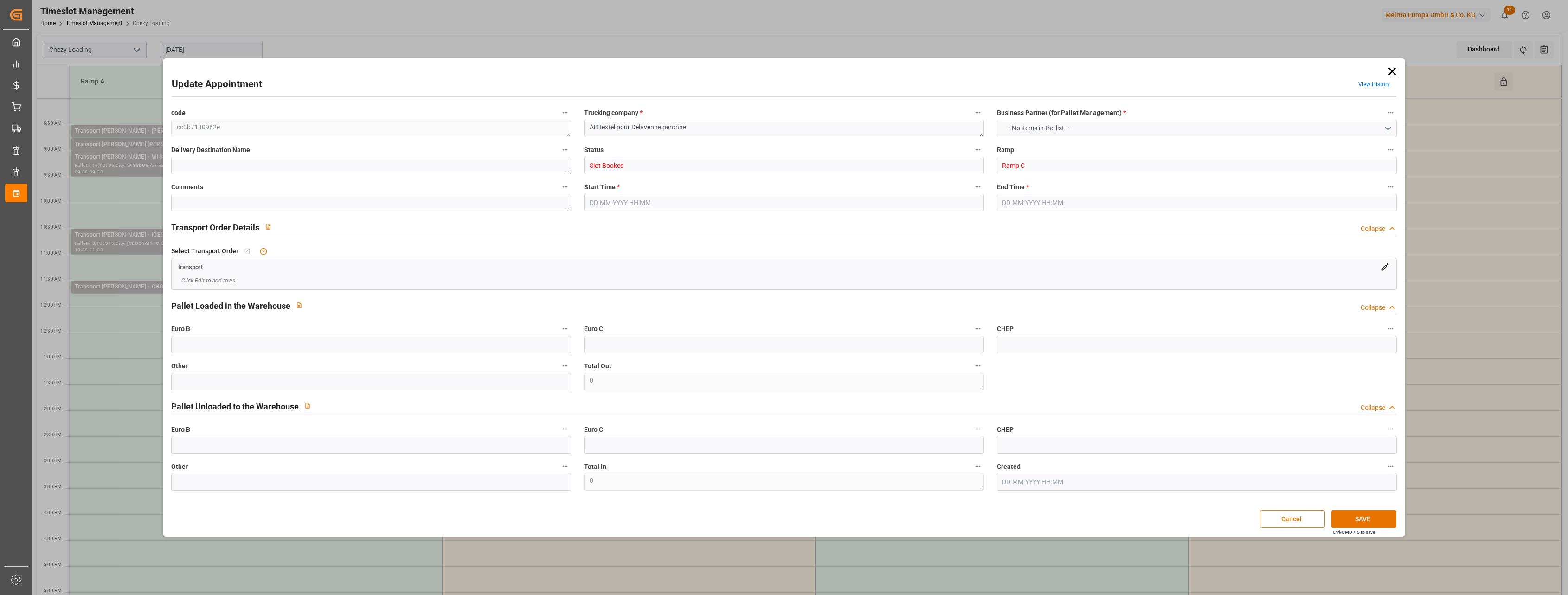
type input "0"
type input "[DATE] 08:00"
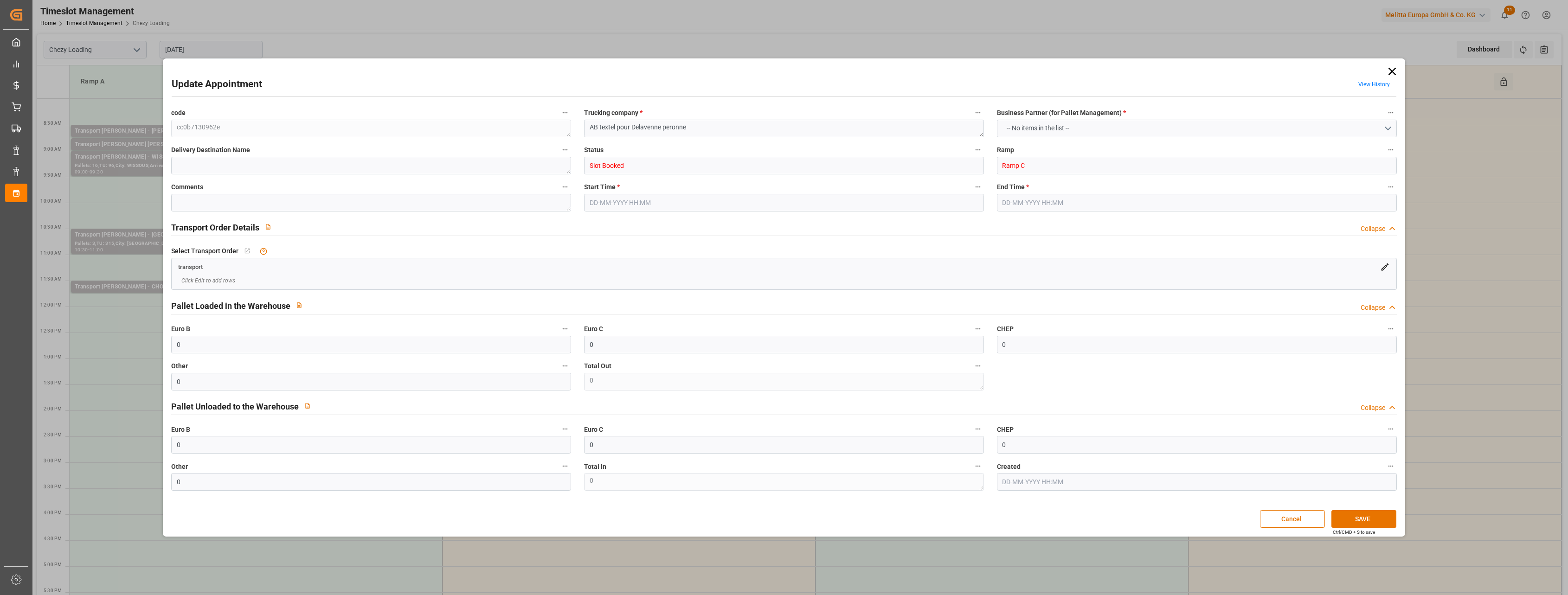
type input "[DATE] 08:30"
type input "[DATE] 14:18"
click at [974, 167] on polyline "open menu" at bounding box center [974, 165] width 5 height 3
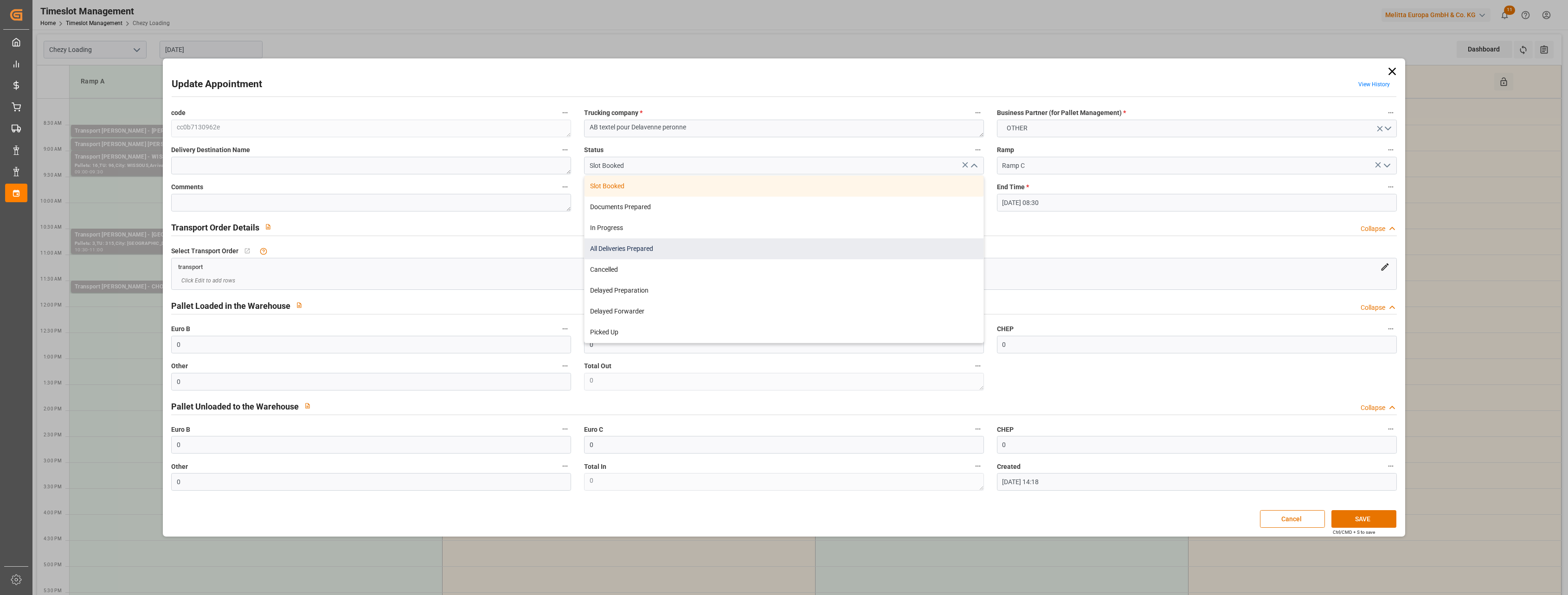
drag, startPoint x: 936, startPoint y: 230, endPoint x: 929, endPoint y: 249, distance: 20.2
click at [929, 249] on div "Slot Booked Documents Prepared In Progress All Deliveries Prepared Cancelled De…" at bounding box center [783, 259] width 399 height 167
click at [929, 248] on div "All Deliveries Prepared" at bounding box center [783, 249] width 399 height 21
type input "All Deliveries Prepared"
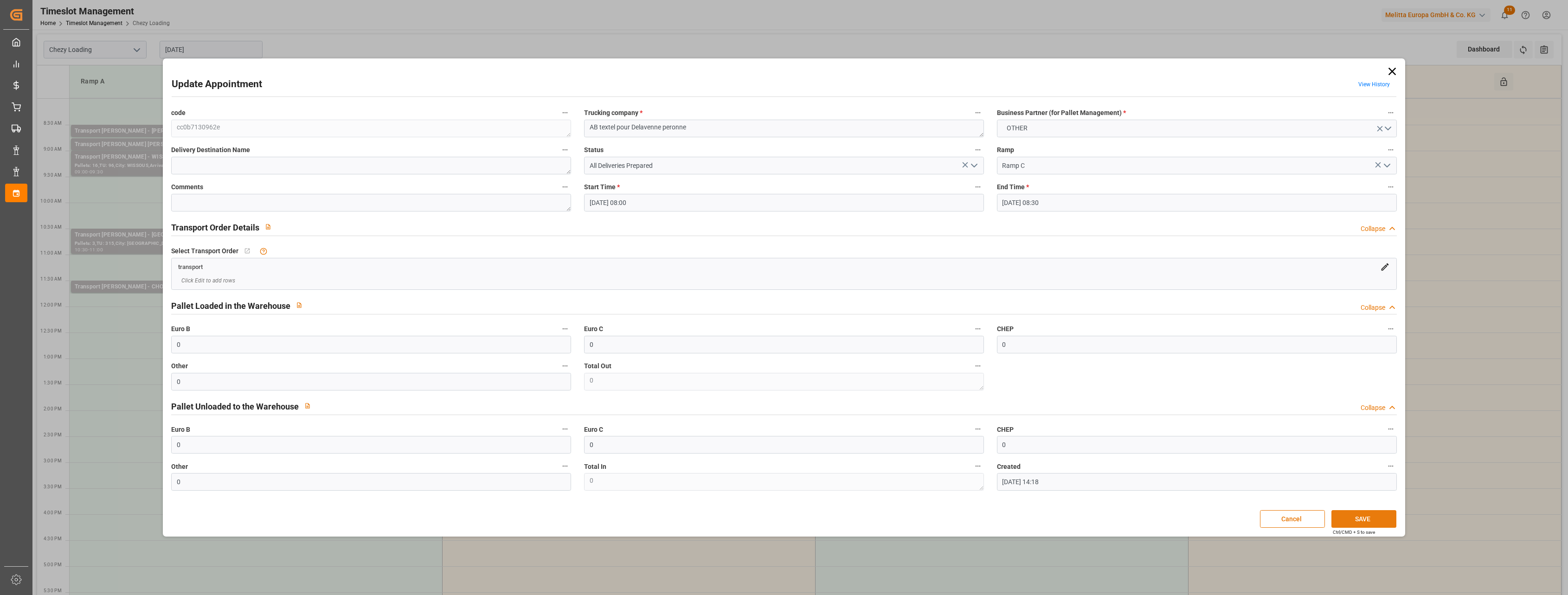
click at [1375, 519] on button "SAVE" at bounding box center [1363, 518] width 65 height 18
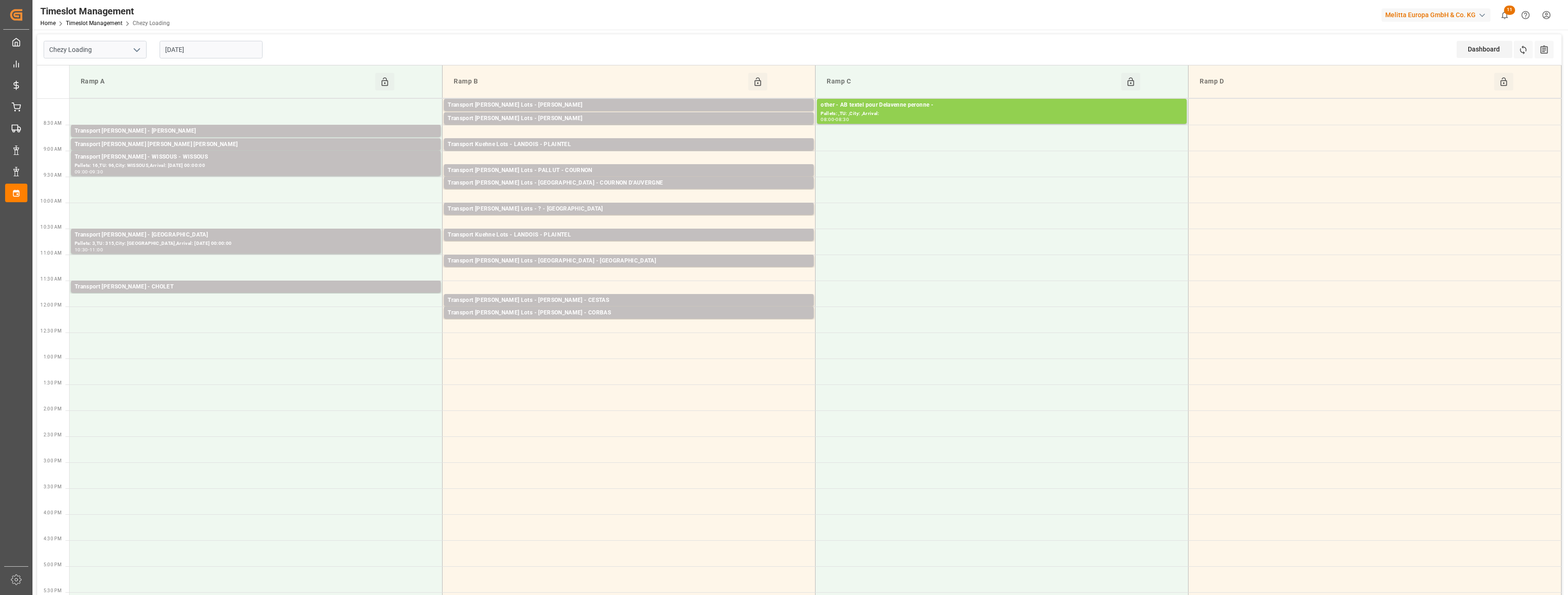
click at [212, 48] on input "[DATE]" at bounding box center [211, 49] width 103 height 18
click at [171, 176] on div "25" at bounding box center [172, 178] width 12 height 11
type input "[DATE]"
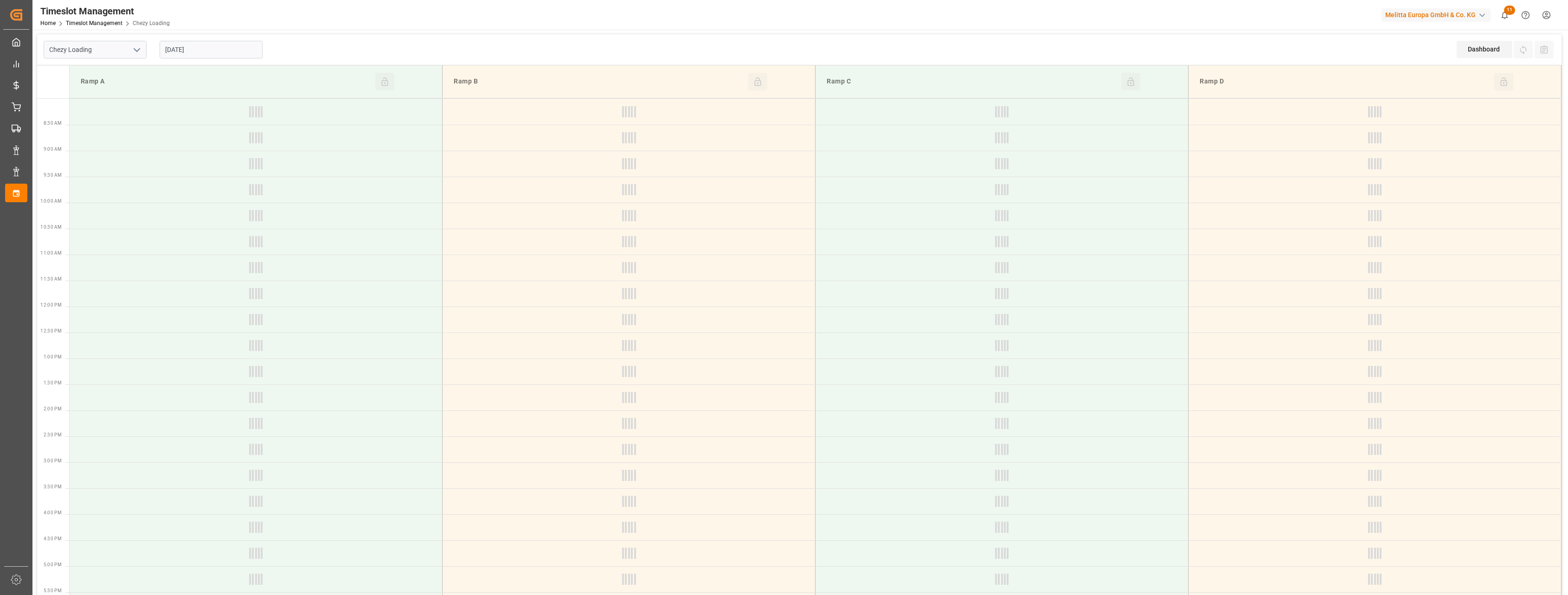
click at [171, 176] on td at bounding box center [256, 189] width 373 height 26
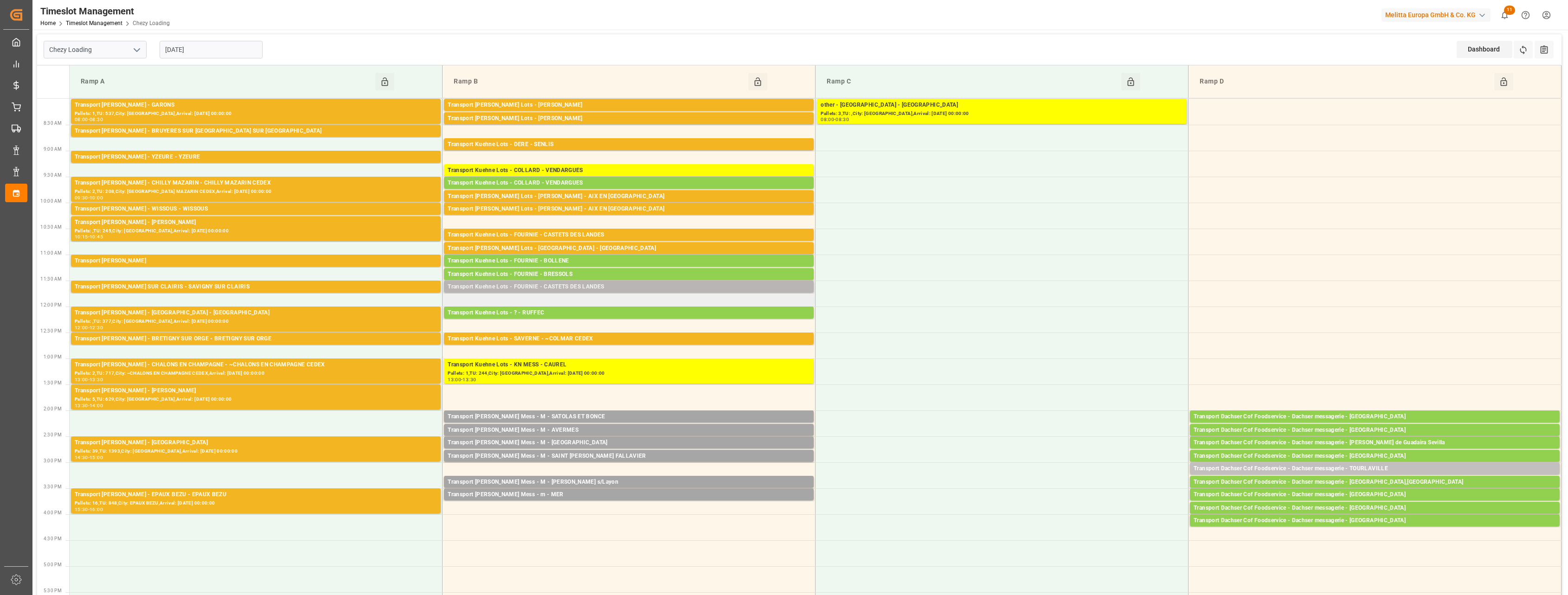
click at [572, 285] on div "Transport Kuehne Lots - FOURNIE - CASTETS DES LANDES" at bounding box center [628, 287] width 362 height 9
click at [643, 108] on div "Transport [PERSON_NAME] Lots - [PERSON_NAME]" at bounding box center [628, 105] width 362 height 9
click at [635, 118] on div "Transport [PERSON_NAME] Lots - [PERSON_NAME]" at bounding box center [628, 118] width 362 height 9
click at [635, 144] on div "Transport Kuehne Lots - DERE - SENLIS" at bounding box center [628, 144] width 362 height 9
click at [631, 193] on div "Transport [PERSON_NAME] Lots - [PERSON_NAME] - AIX EN [GEOGRAPHIC_DATA]" at bounding box center [628, 197] width 362 height 9
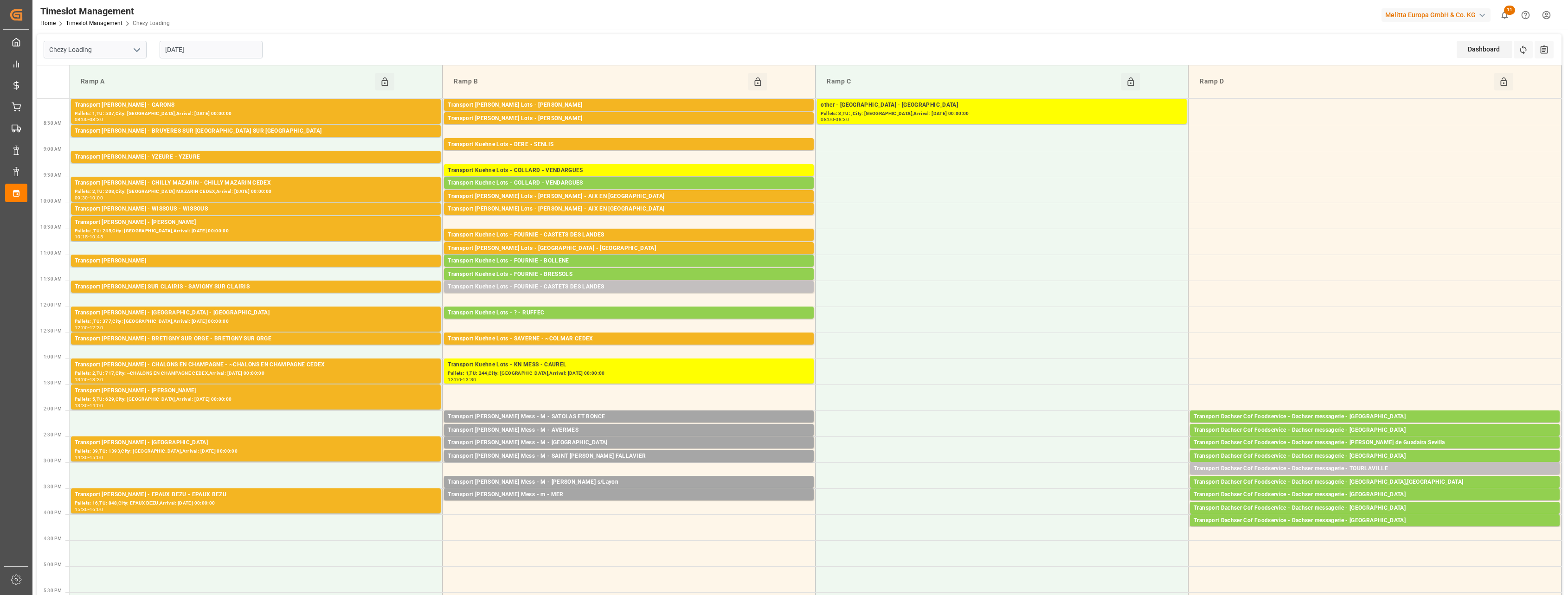
click at [627, 205] on div "Transport [PERSON_NAME] Lots - [PERSON_NAME] - AIX EN [GEOGRAPHIC_DATA]" at bounding box center [628, 209] width 362 height 9
click at [629, 235] on div "Transport Kuehne Lots - FOURNIE - CASTETS DES LANDES" at bounding box center [628, 235] width 362 height 9
click at [629, 245] on div "Transport [PERSON_NAME] Lots - [GEOGRAPHIC_DATA] - [GEOGRAPHIC_DATA]" at bounding box center [628, 248] width 362 height 9
click at [619, 341] on div "Transport Kuehne Lots - SAVERNE - ~COLMAR CEDEX" at bounding box center [628, 338] width 362 height 9
click at [639, 285] on div "Transport Kuehne Lots - FOURNIE - CASTETS DES LANDES" at bounding box center [628, 287] width 362 height 9
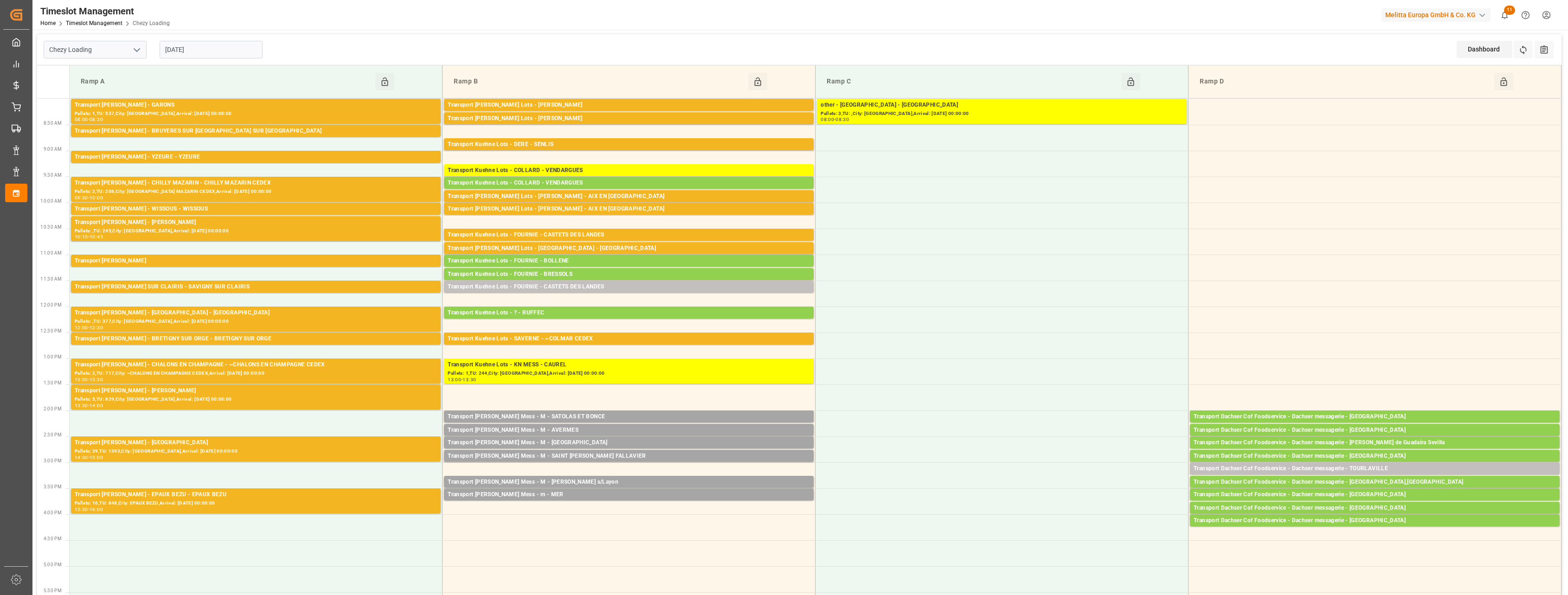
click at [628, 346] on td "Transport [PERSON_NAME] Lots - SAVERNE - ~COLMAR CEDEX Pallets: 5,TU: 538,City:…" at bounding box center [629, 345] width 373 height 26
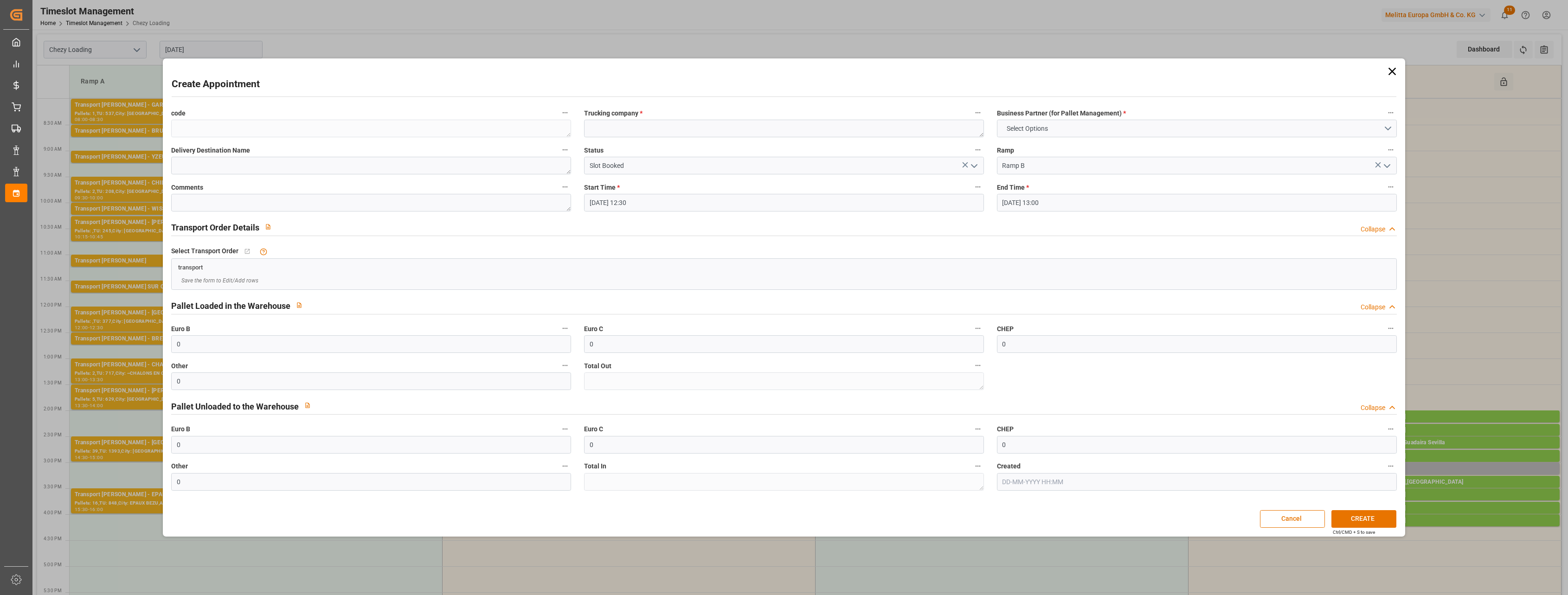
click at [1395, 72] on icon at bounding box center [1391, 71] width 13 height 13
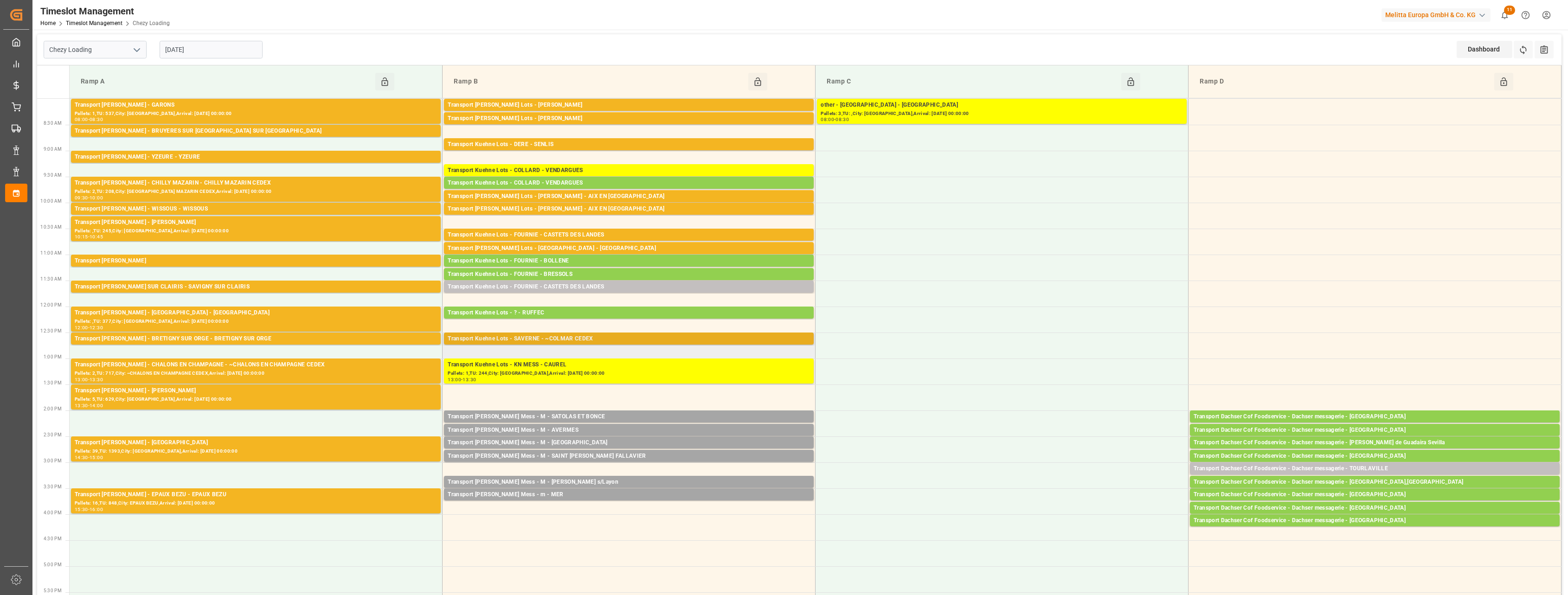
click at [672, 338] on div "Transport Kuehne Lots - SAVERNE - ~COLMAR CEDEX" at bounding box center [628, 338] width 362 height 9
click at [676, 102] on div "Transport [PERSON_NAME] Lots - [PERSON_NAME]" at bounding box center [628, 105] width 362 height 9
click at [670, 120] on div "Transport [PERSON_NAME] Lots - [PERSON_NAME]" at bounding box center [628, 118] width 362 height 9
click at [658, 147] on div "Transport Kuehne Lots - DERE - SENLIS" at bounding box center [628, 144] width 362 height 9
